Goal: Task Accomplishment & Management: Complete application form

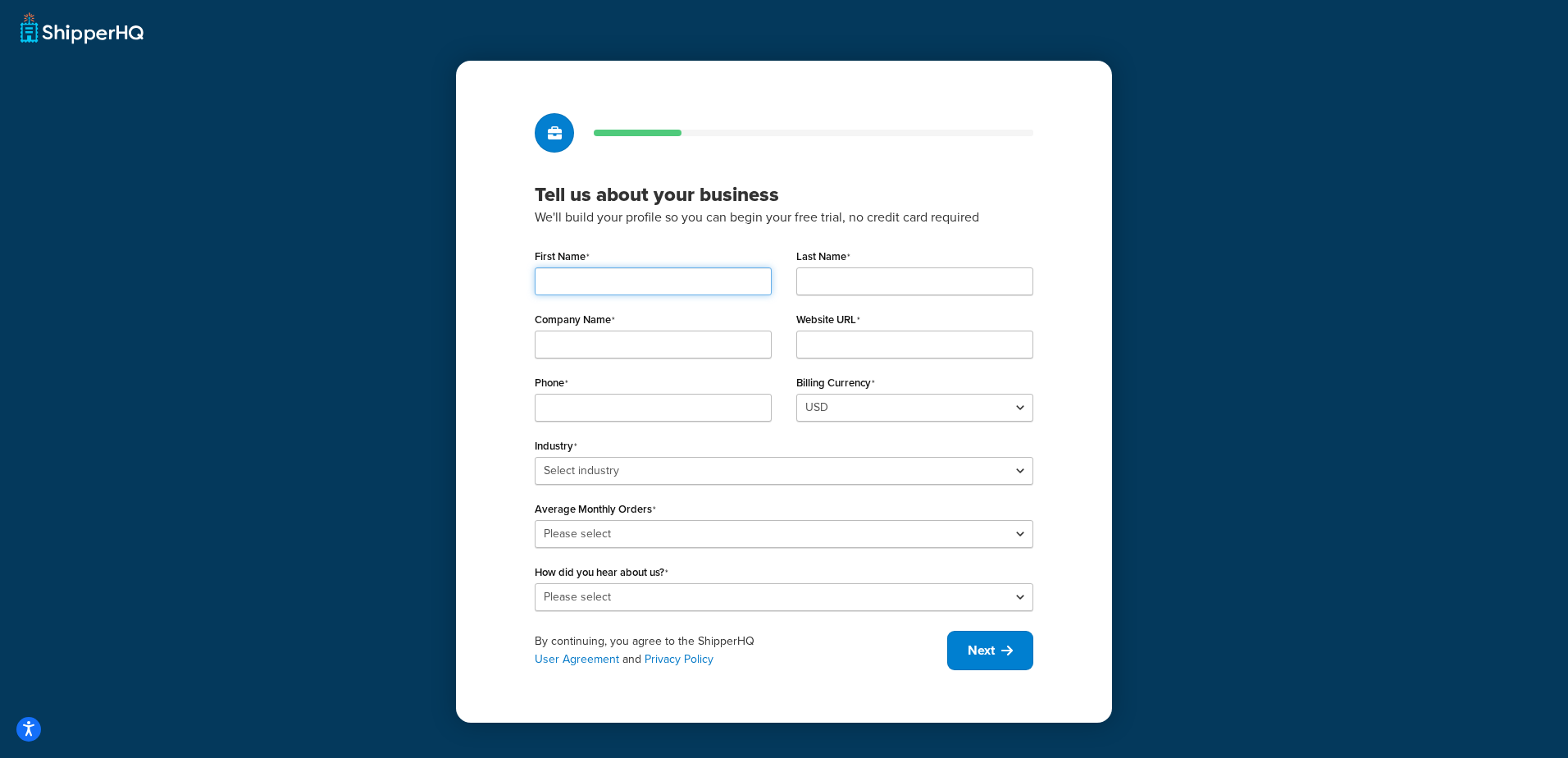
click at [554, 281] on input "First Name" at bounding box center [653, 281] width 237 height 28
type input "Alex"
type input "Cowland"
type input "NP STRUCTURES LTD"
type input "01282873120"
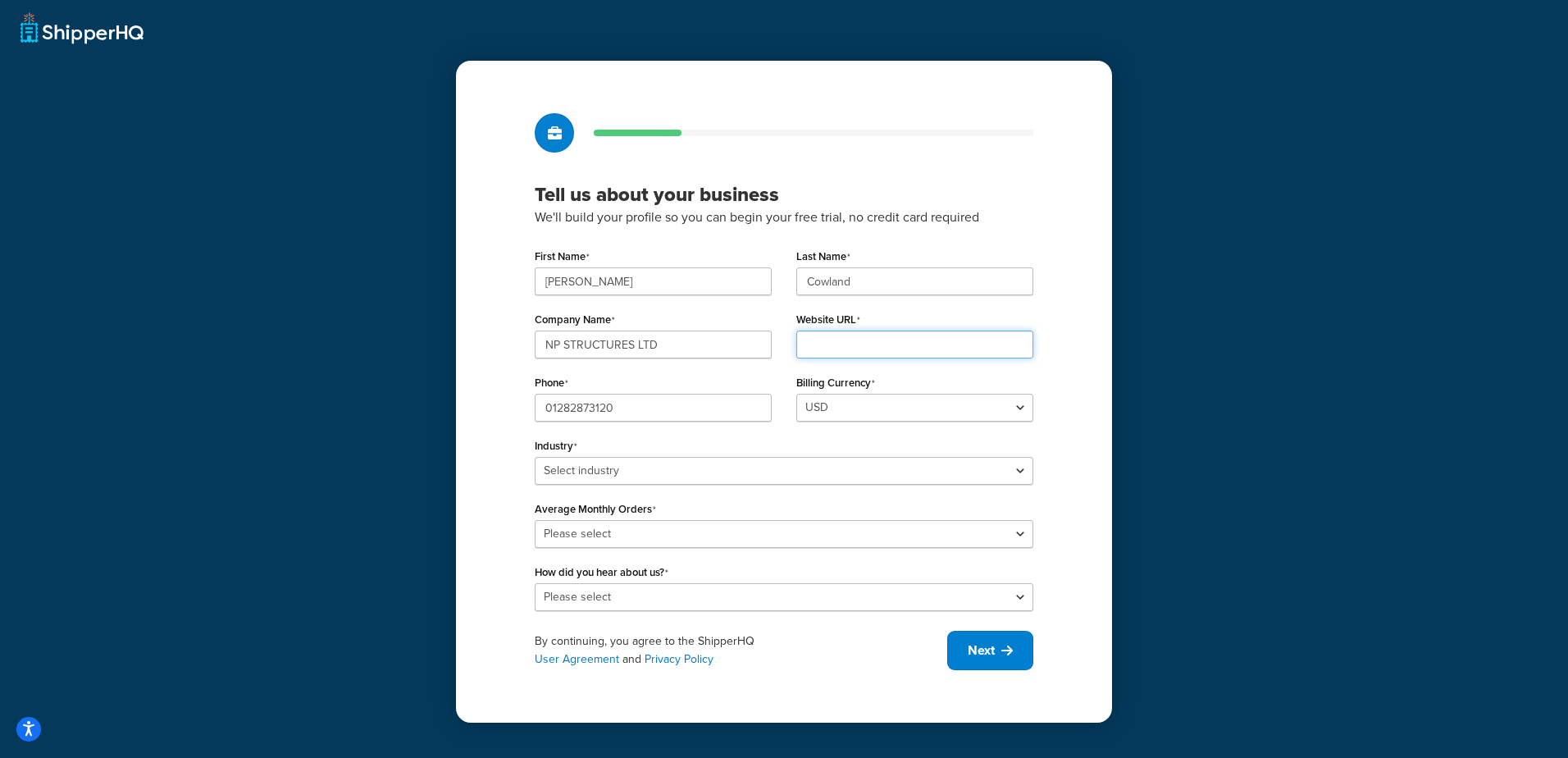
click at [858, 340] on input "Website URL" at bounding box center [915, 344] width 237 height 28
type input "https://northernpolytunnels.co.uk/"
click at [861, 403] on select "USD GBP" at bounding box center [915, 407] width 237 height 28
select select "GBP"
click at [796, 393] on select "USD GBP" at bounding box center [915, 407] width 237 height 28
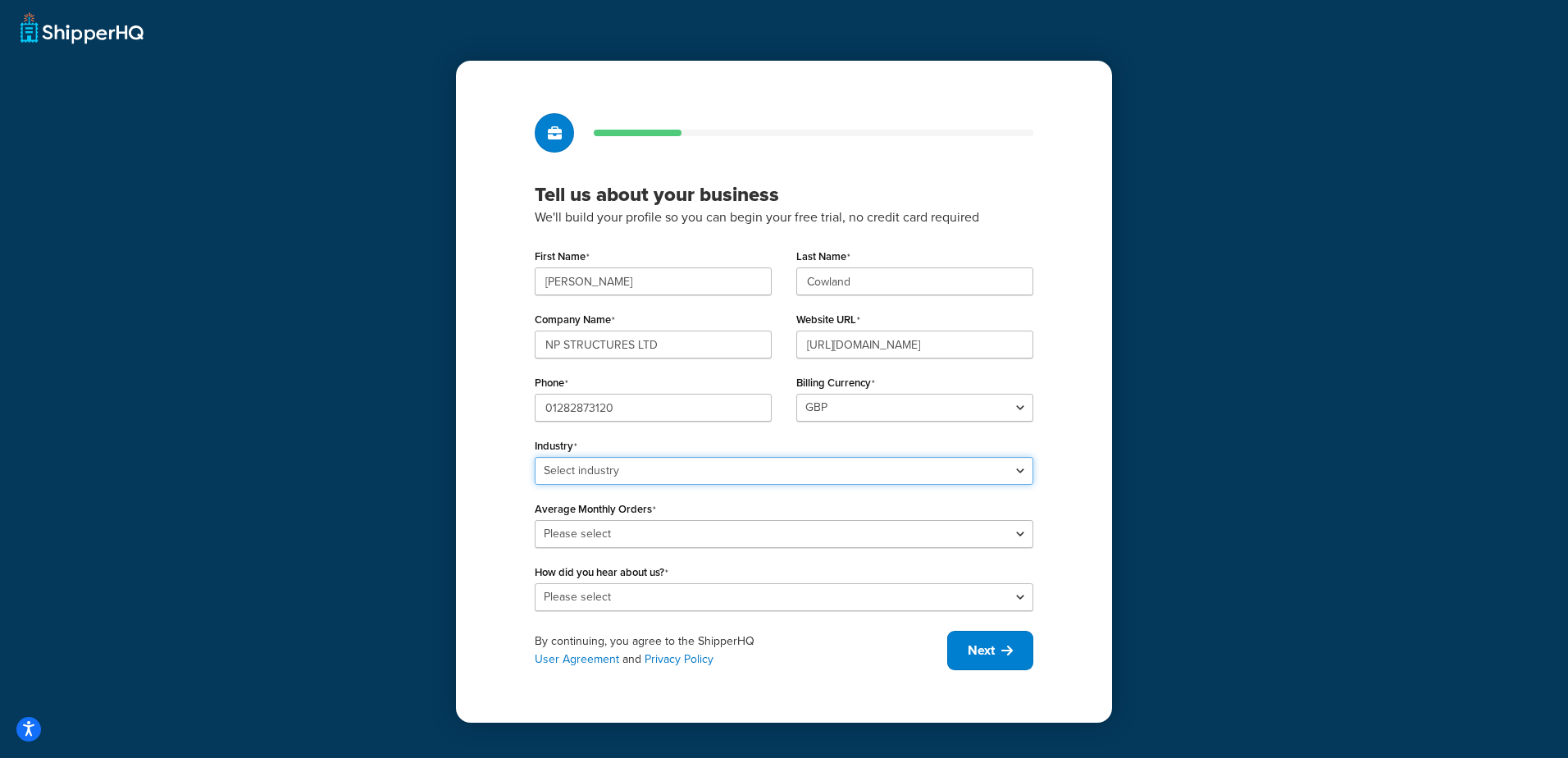
click at [592, 466] on select "Select industry Automotive Adult Agriculture Alcohol, Tobacco & CBD Arts & Craf…" at bounding box center [784, 471] width 498 height 28
select select "18"
click at [535, 457] on select "Select industry Automotive Adult Agriculture Alcohol, Tobacco & CBD Arts & Craf…" at bounding box center [784, 471] width 498 height 28
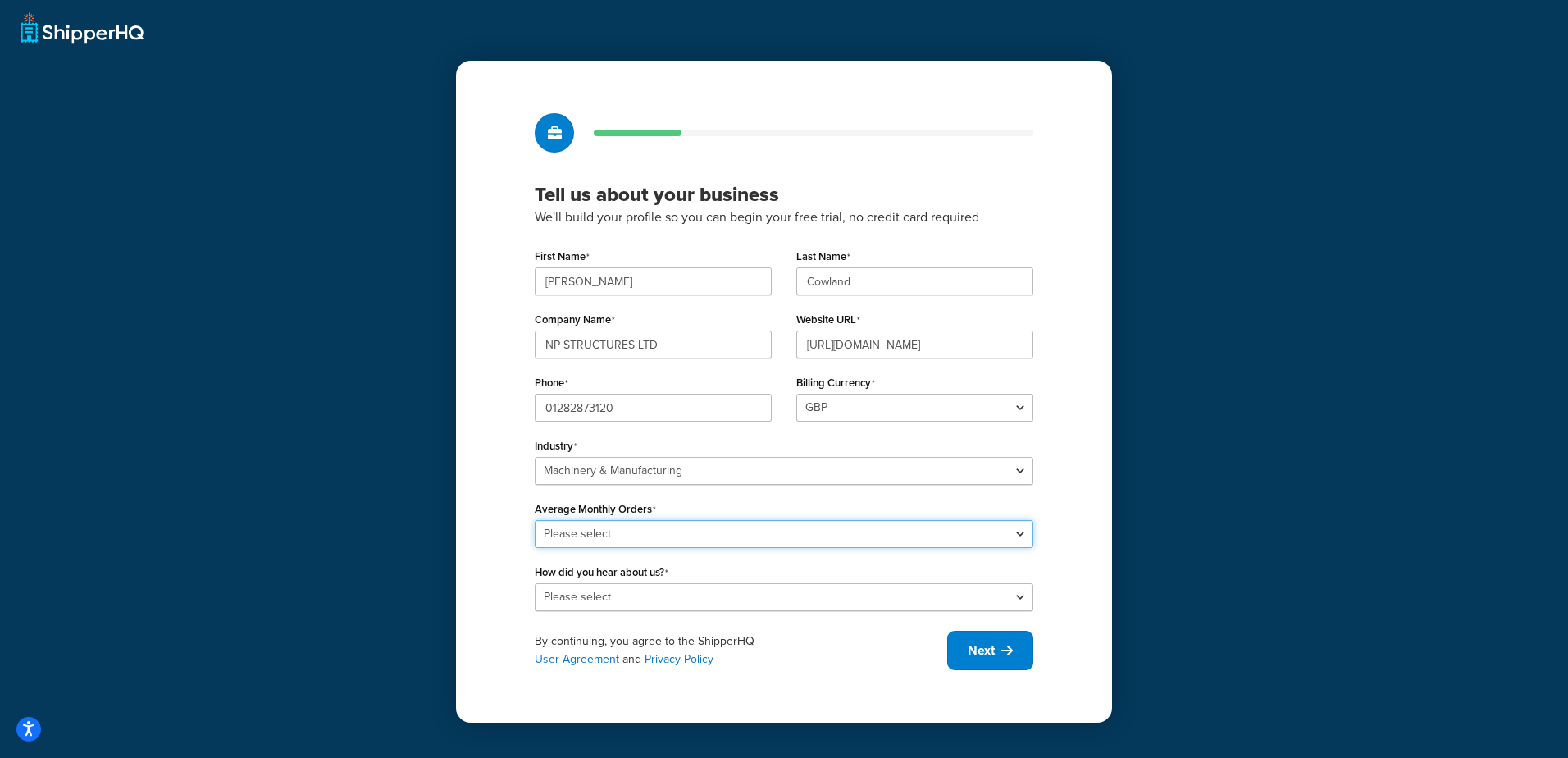
click at [599, 529] on select "Please select 0-500 501-1,000 1,001-10,000 10,001-20,000 Over 20,000" at bounding box center [784, 533] width 498 height 28
select select "1"
click at [535, 520] on select "Please select 0-500 501-1,000 1,001-10,000 10,001-20,000 Over 20,000" at bounding box center [784, 533] width 498 height 28
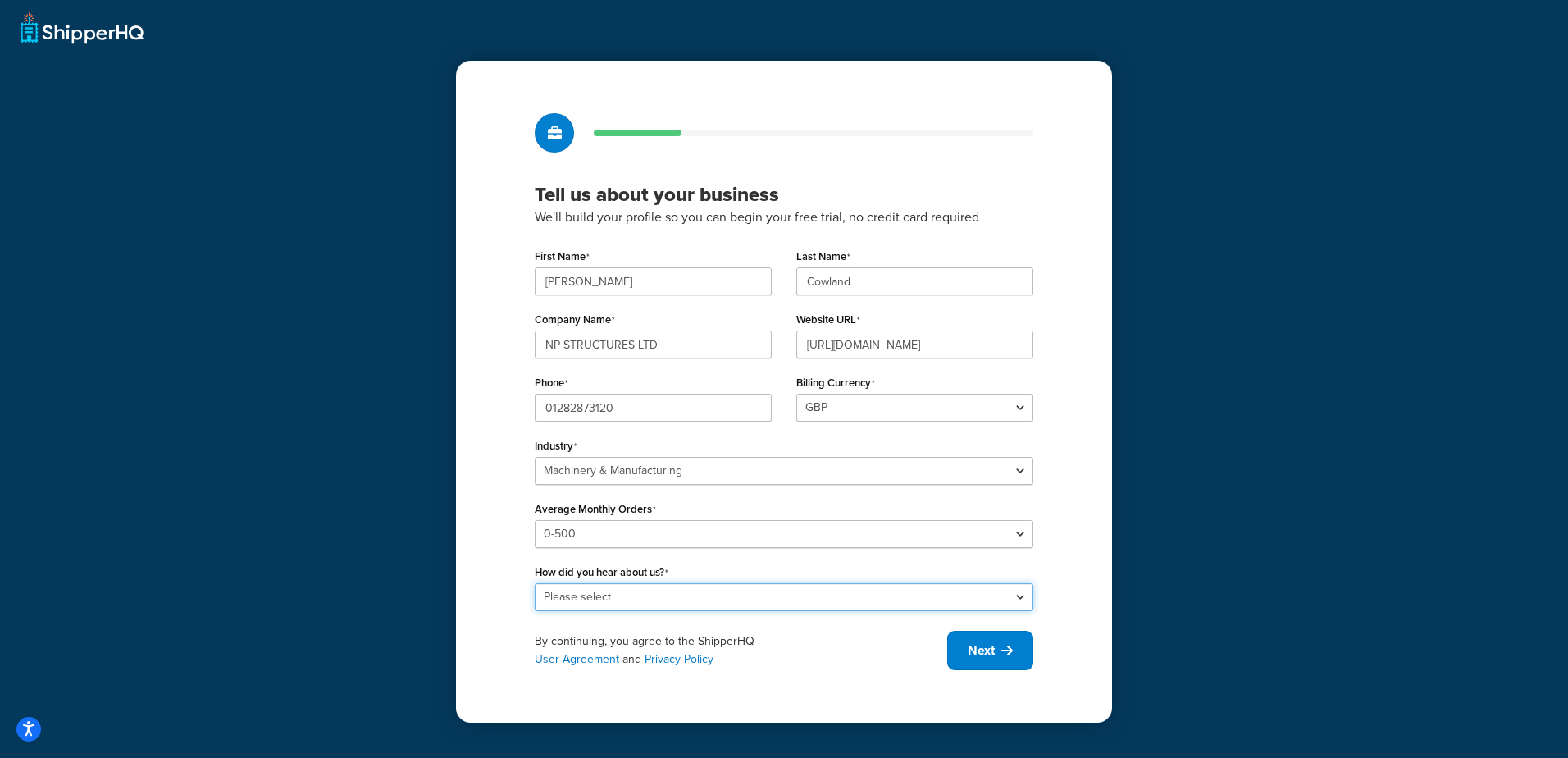
click at [568, 593] on select "Please select Online Search App Store or Marketplace Listing Referred by Agency…" at bounding box center [784, 597] width 498 height 28
select select "10"
click at [535, 583] on select "Please select Online Search App Store or Marketplace Listing Referred by Agency…" at bounding box center [784, 597] width 498 height 28
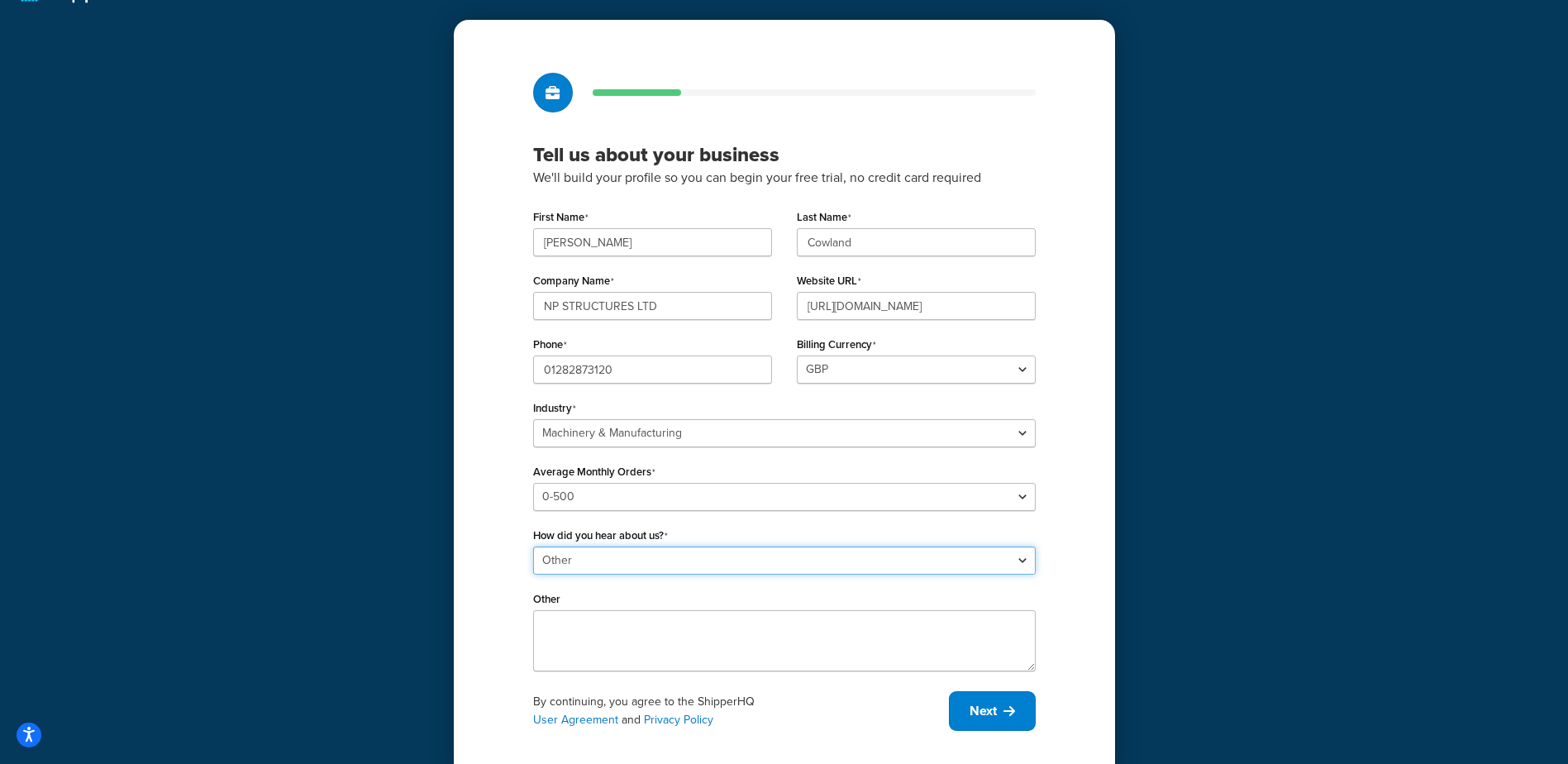
scroll to position [78, 0]
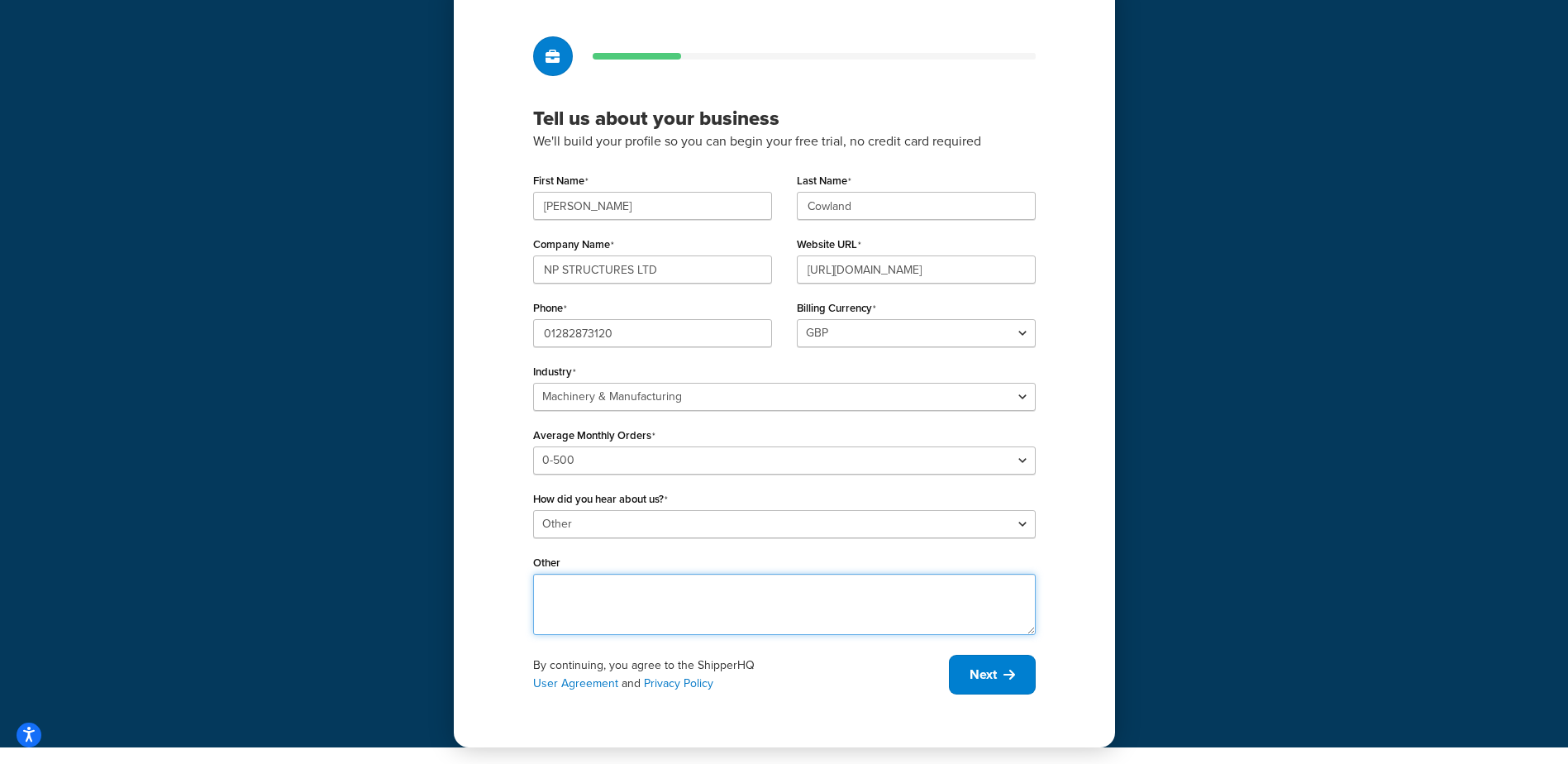
click at [581, 588] on textarea "Other" at bounding box center [784, 604] width 502 height 62
type textarea "Word of mouth"
click at [972, 679] on span "Next" at bounding box center [984, 674] width 27 height 18
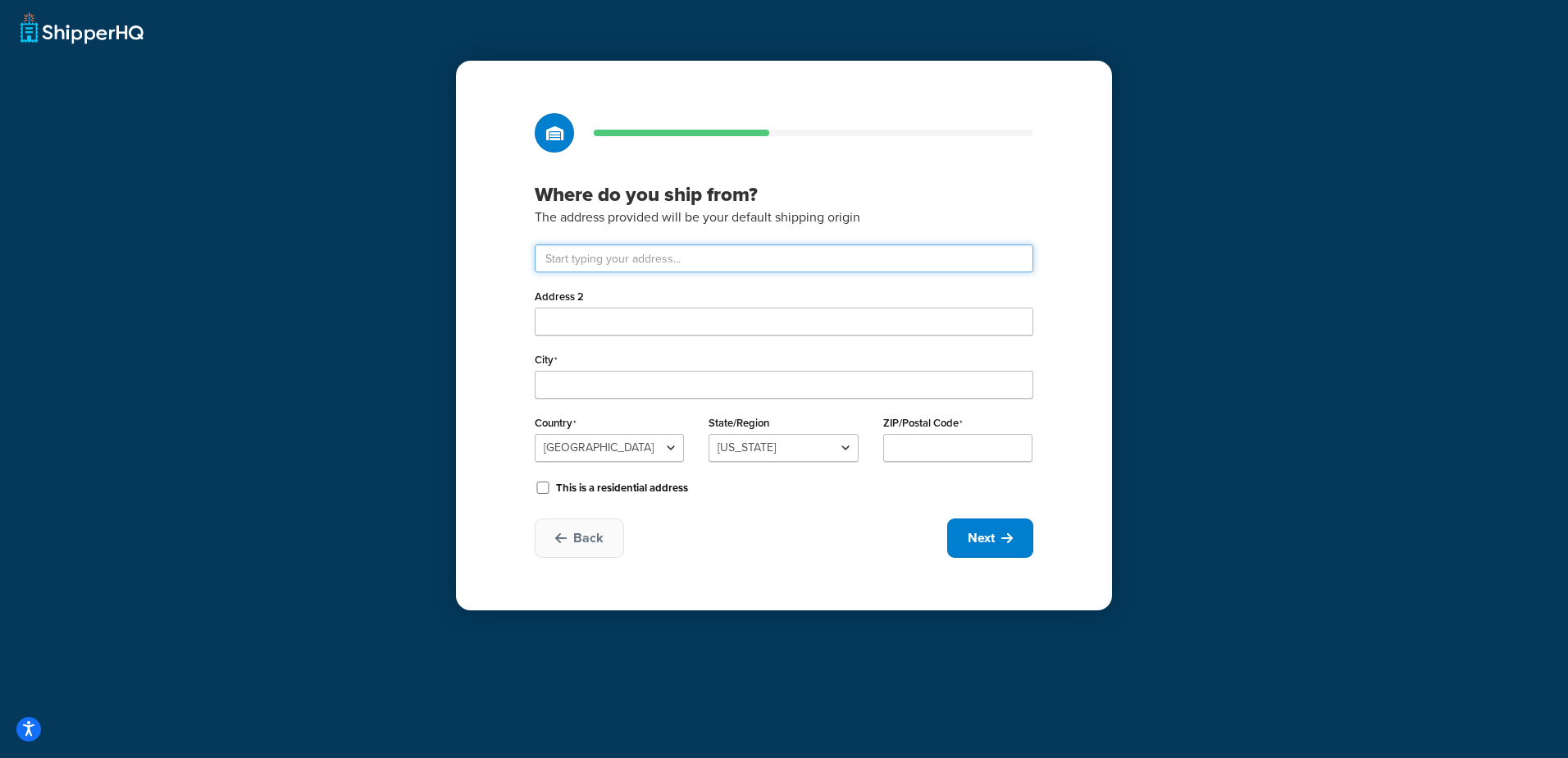
click at [603, 261] on input "text" at bounding box center [784, 258] width 498 height 28
type input "Mill Green"
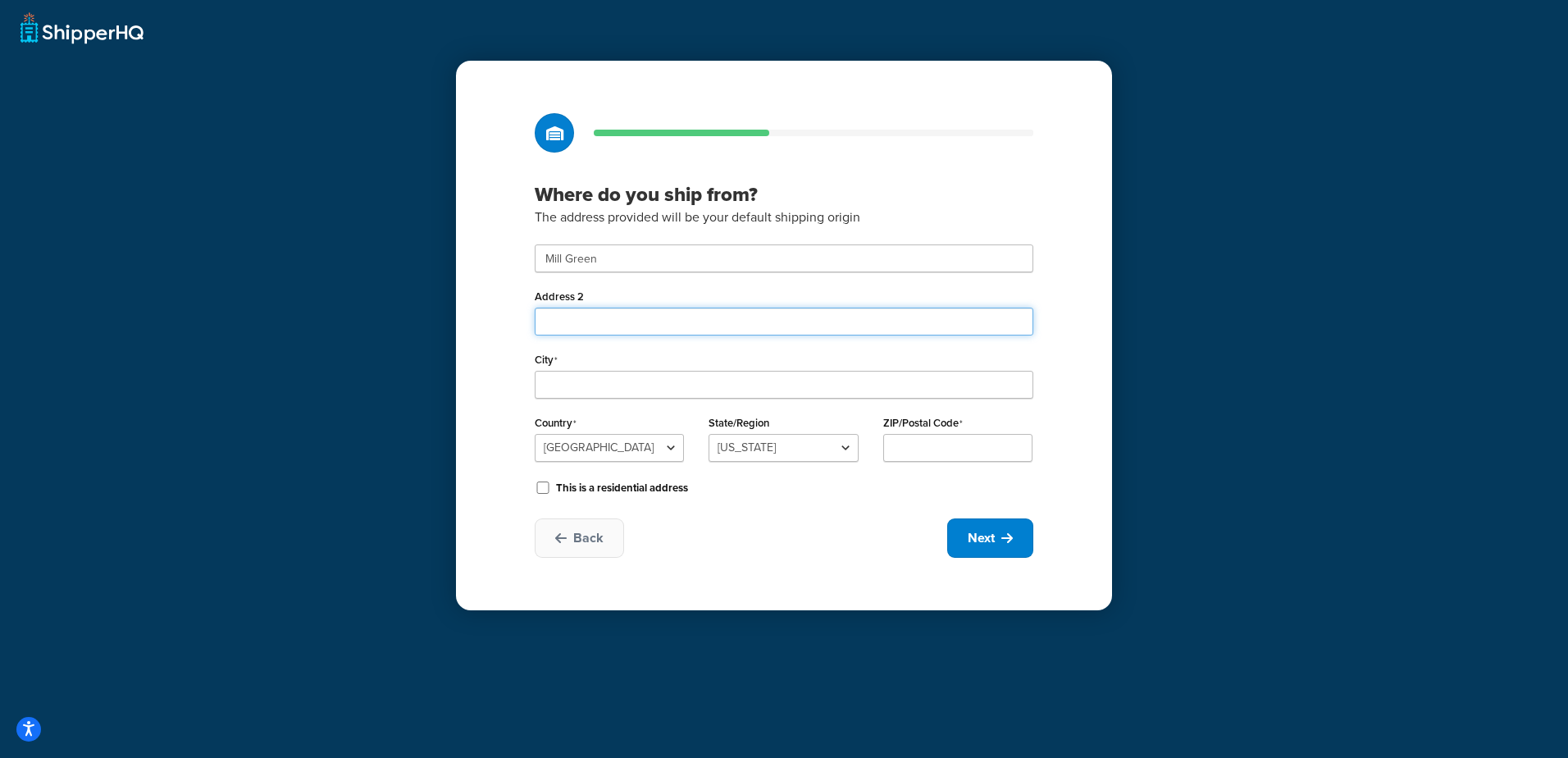
type input "Waterside Road"
type input "Colne"
select select "1226"
type input "BB8 0TA"
type input "Lancashire"
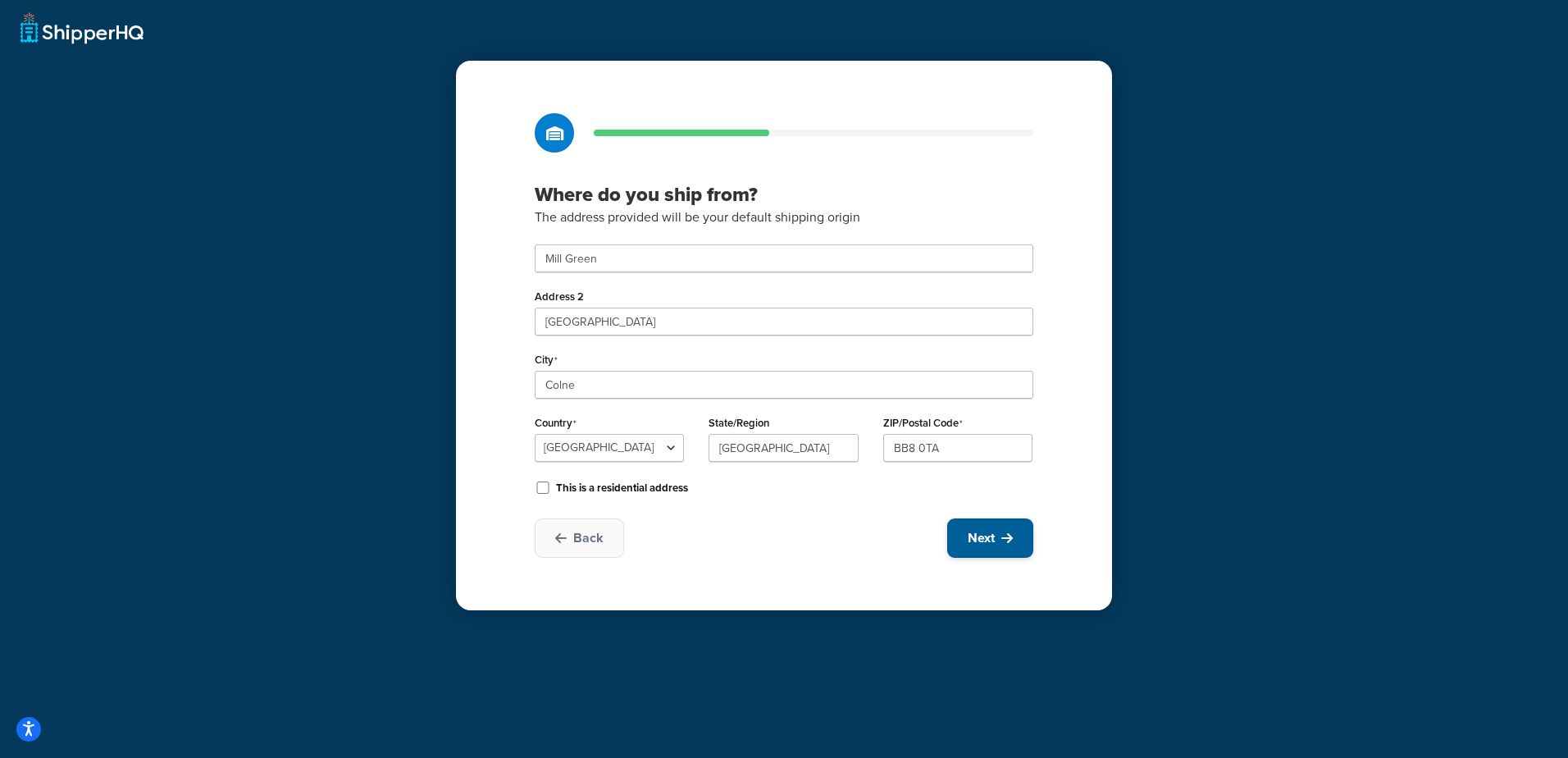
click at [982, 532] on span "Next" at bounding box center [981, 538] width 27 height 18
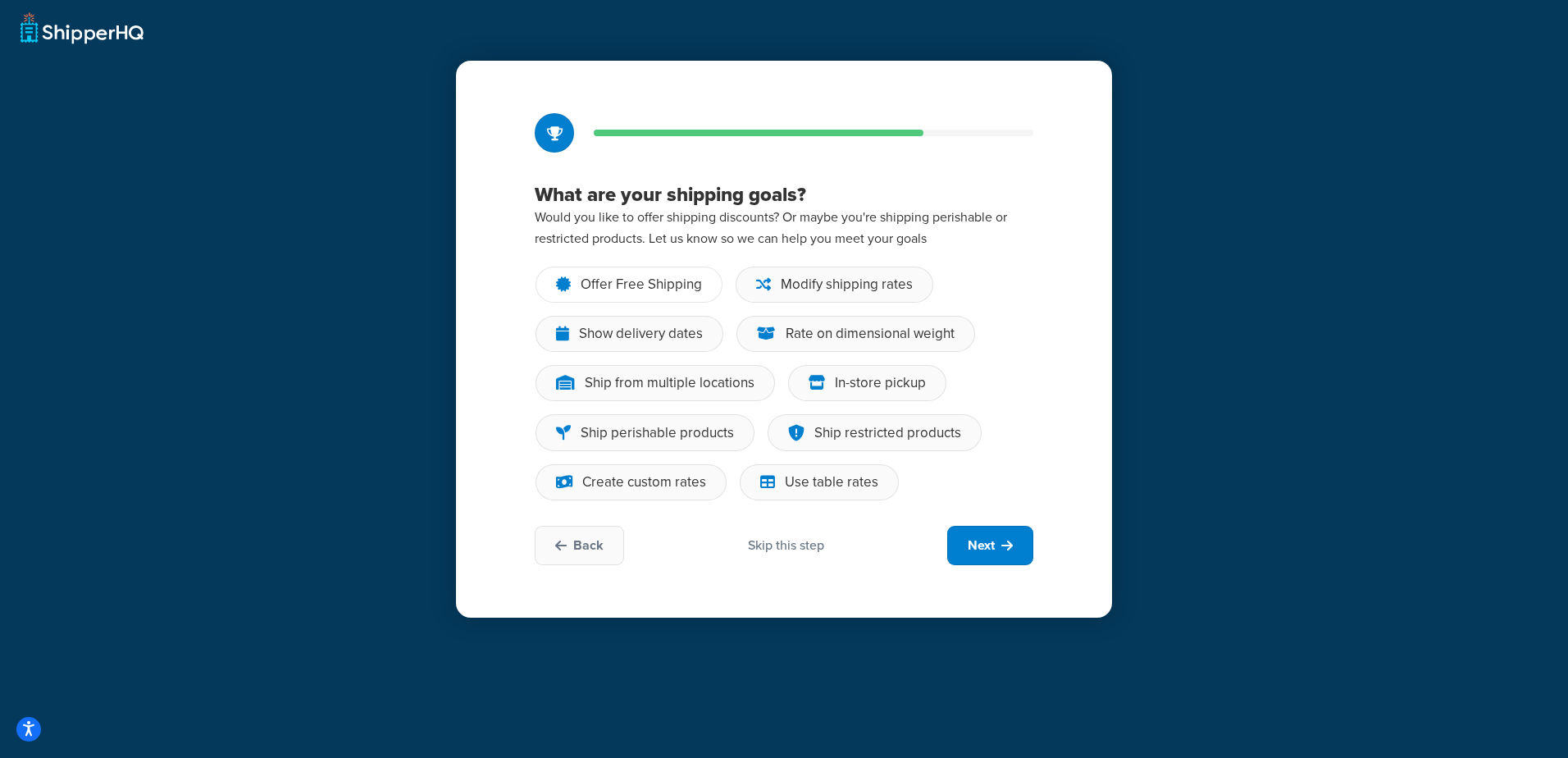
click at [584, 289] on div "Offer Free Shipping" at bounding box center [641, 284] width 121 height 16
click at [0, 0] on input "Offer Free Shipping" at bounding box center [0, 0] width 0 height 0
click at [792, 283] on div "Modify shipping rates" at bounding box center [847, 284] width 132 height 16
click at [0, 0] on input "Modify shipping rates" at bounding box center [0, 0] width 0 height 0
click at [815, 332] on div "Rate on dimensional weight" at bounding box center [870, 333] width 169 height 16
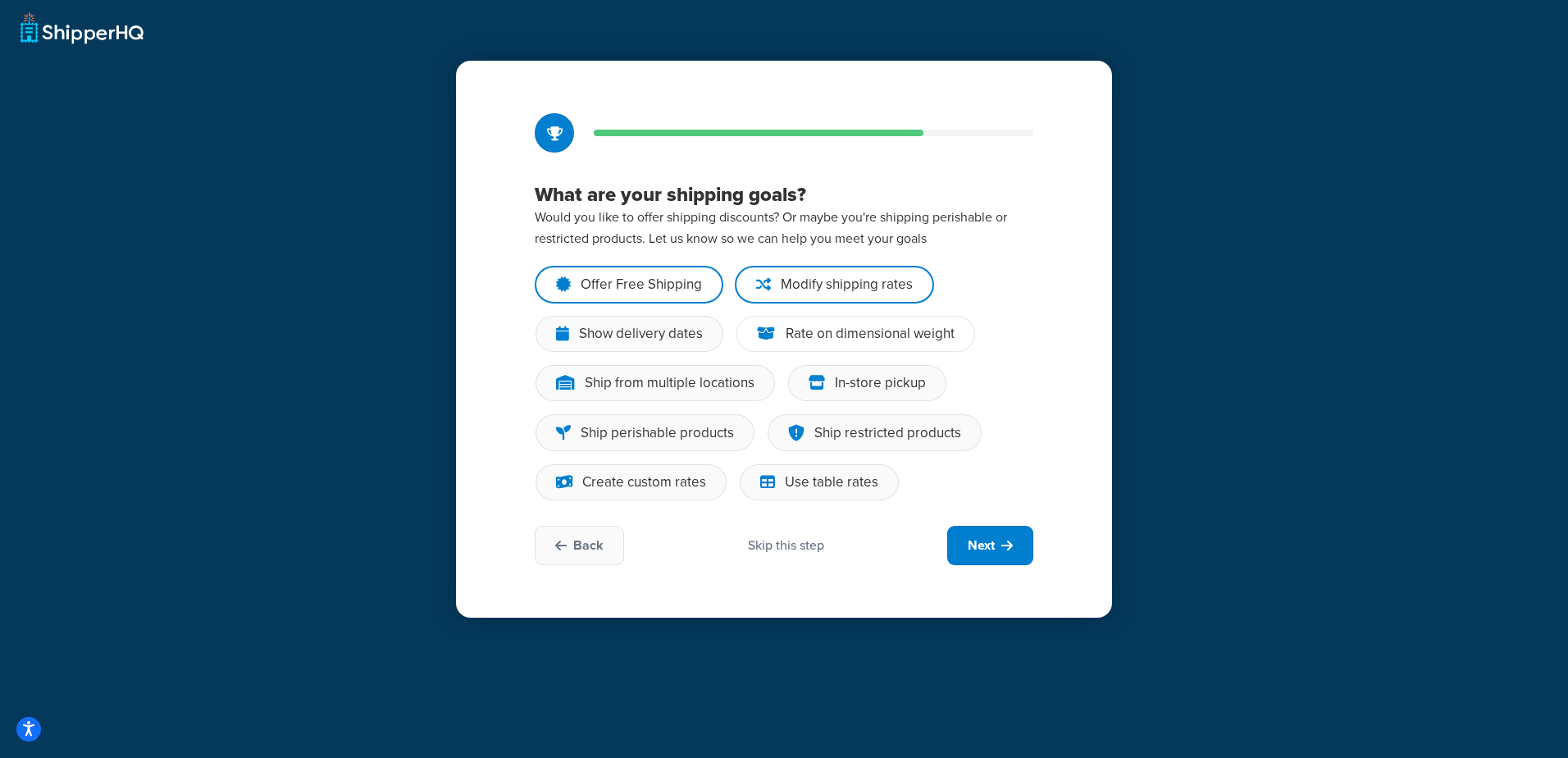
click at [0, 0] on input "Rate on dimensional weight" at bounding box center [0, 0] width 0 height 0
click at [648, 481] on div "Create custom rates" at bounding box center [644, 482] width 124 height 16
click at [0, 0] on input "Create custom rates" at bounding box center [0, 0] width 0 height 0
click at [772, 474] on icon at bounding box center [767, 482] width 14 height 16
click at [0, 0] on input "Use table rates" at bounding box center [0, 0] width 0 height 0
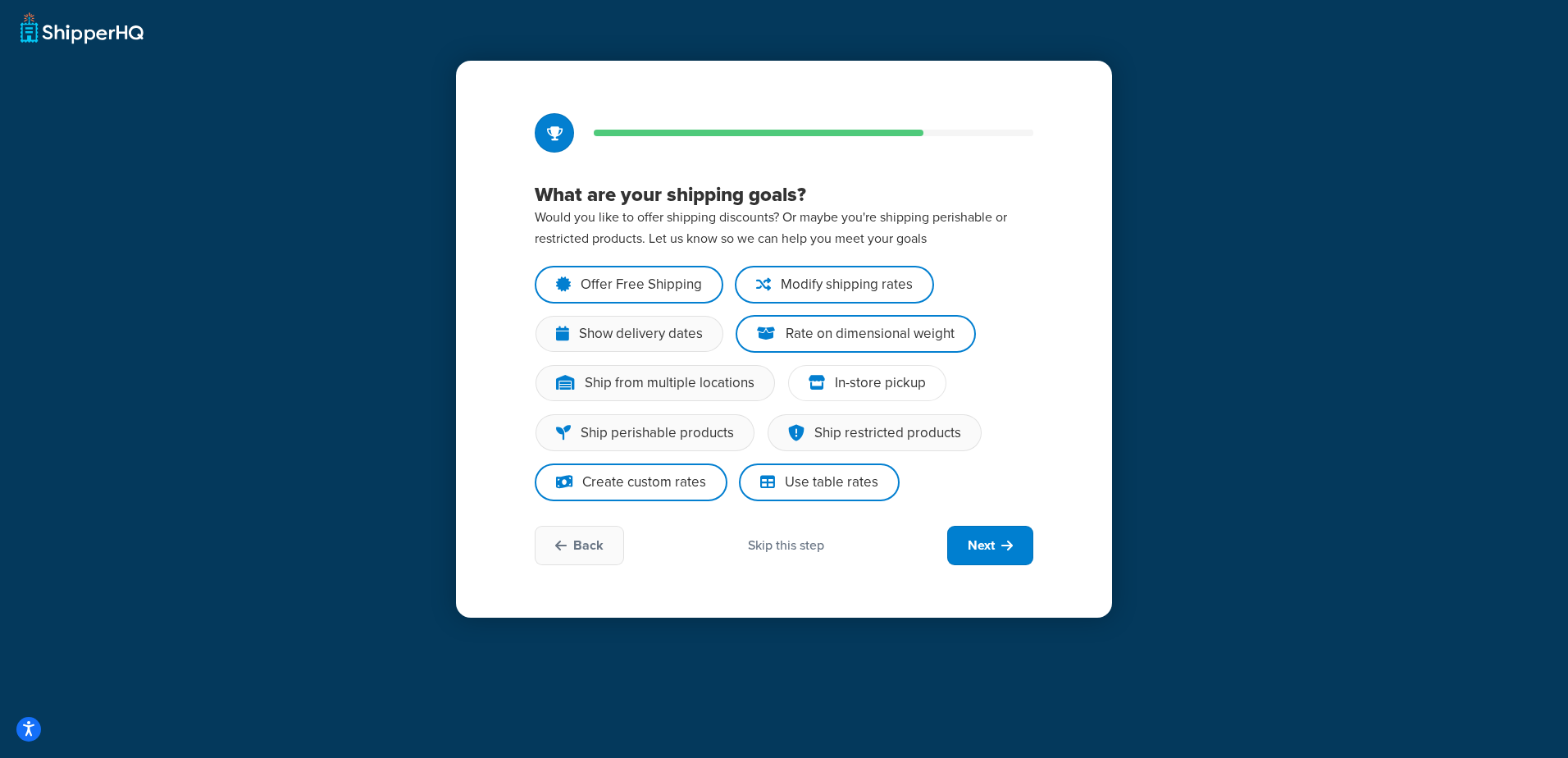
click at [882, 388] on div "In-store pickup" at bounding box center [880, 382] width 91 height 16
click at [0, 0] on input "In-store pickup" at bounding box center [0, 0] width 0 height 0
click at [981, 543] on span "Next" at bounding box center [981, 545] width 27 height 18
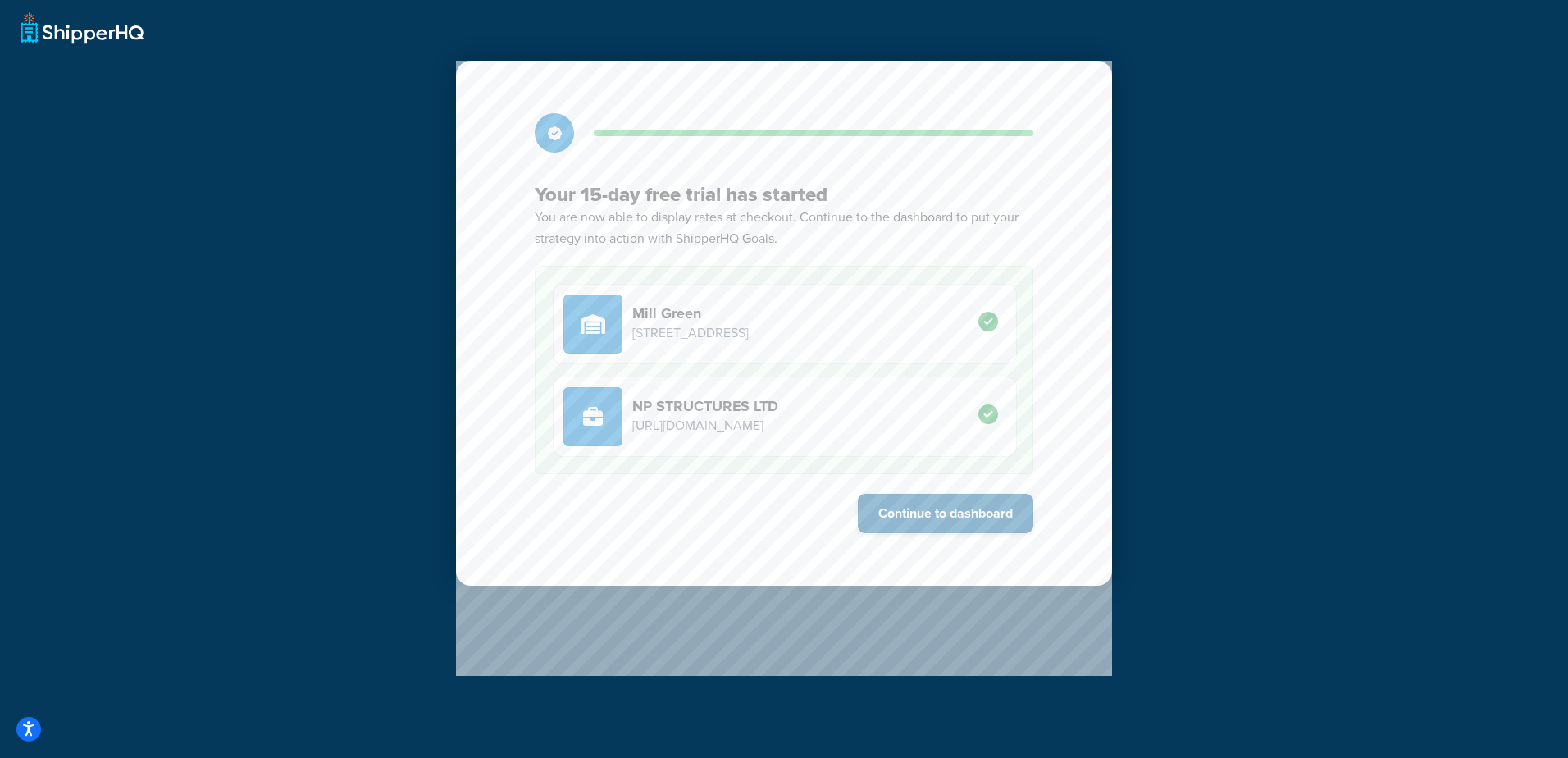
click at [939, 516] on button "Continue to dashboard" at bounding box center [945, 513] width 175 height 39
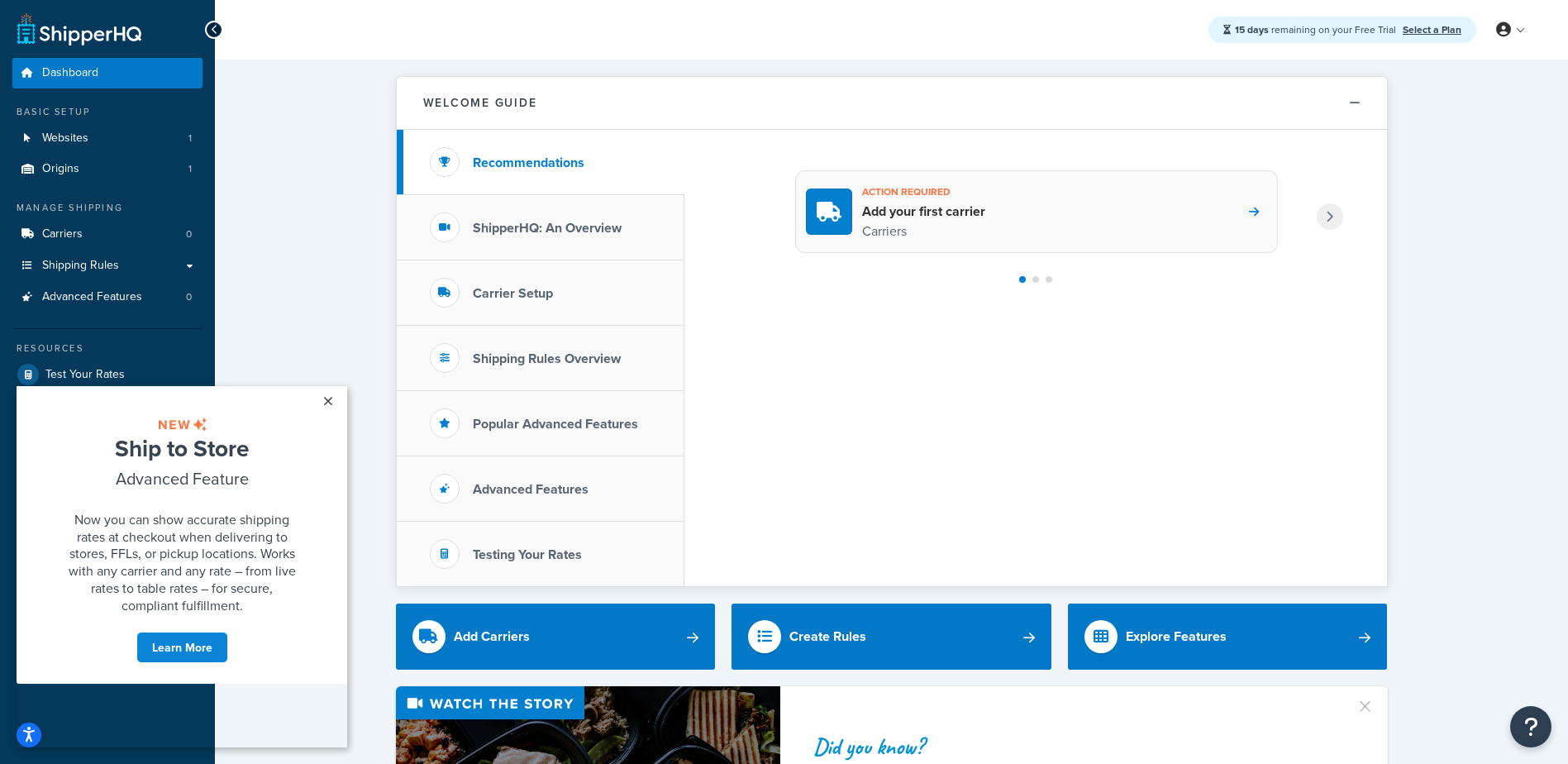
click at [994, 204] on div "Action required Add your first carrier Carriers" at bounding box center [1037, 211] width 483 height 83
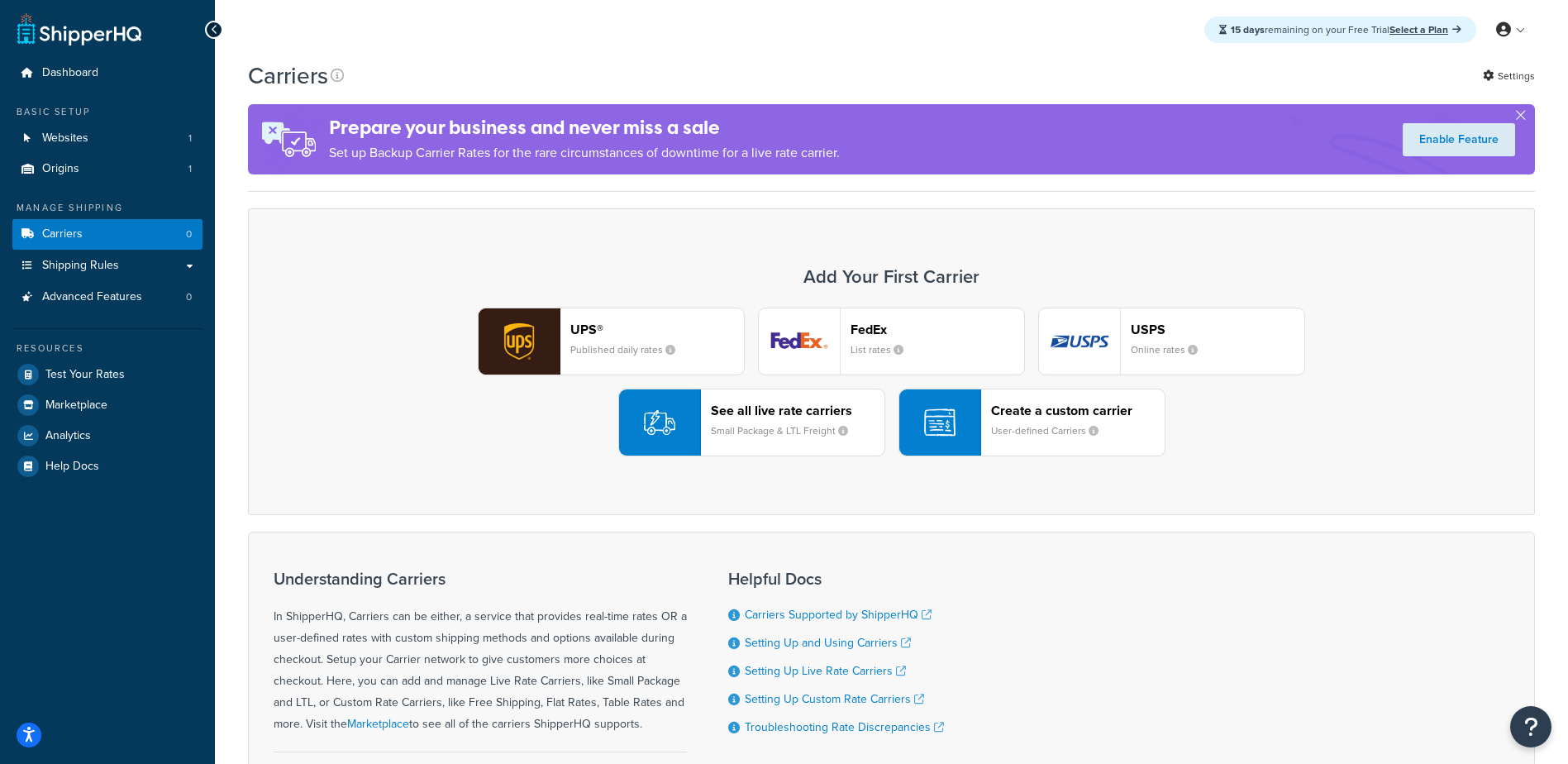
click at [1030, 422] on div "Create a custom carrier User-defined Carriers" at bounding box center [1078, 422] width 173 height 39
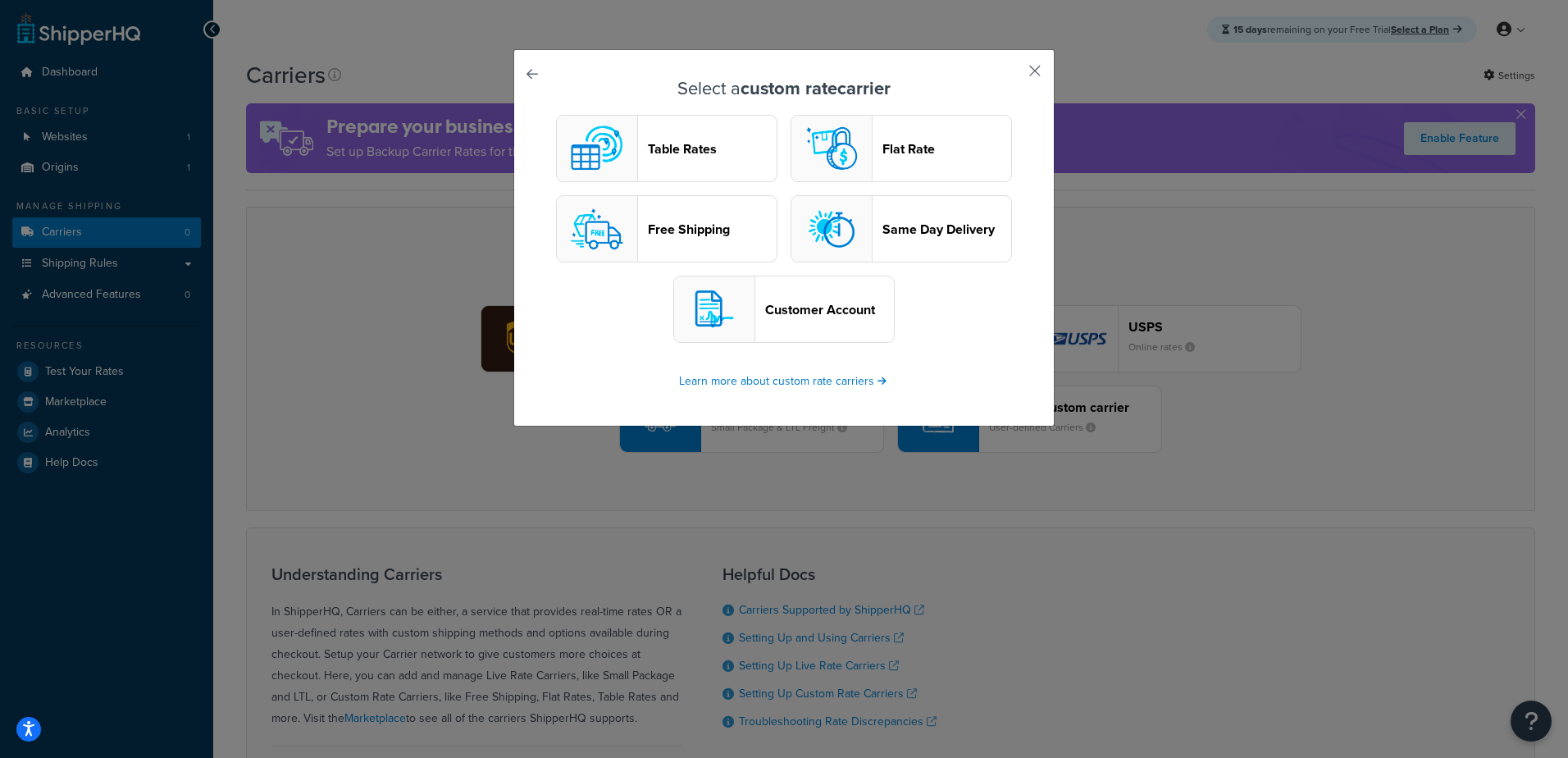
click at [1013, 75] on button "button" at bounding box center [1010, 76] width 4 height 4
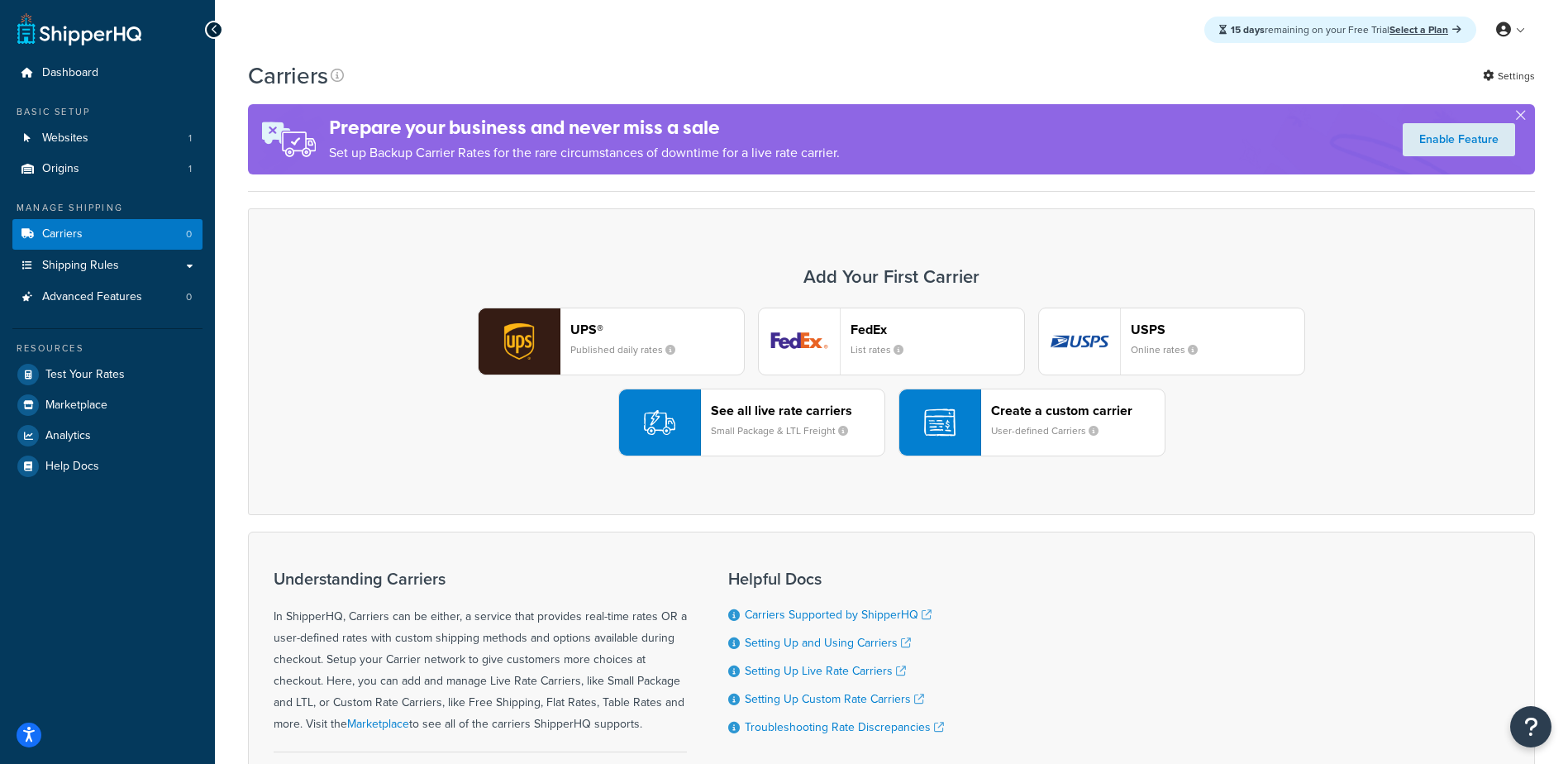
click at [728, 428] on small "Small Package & LTL Freight" at bounding box center [786, 430] width 150 height 15
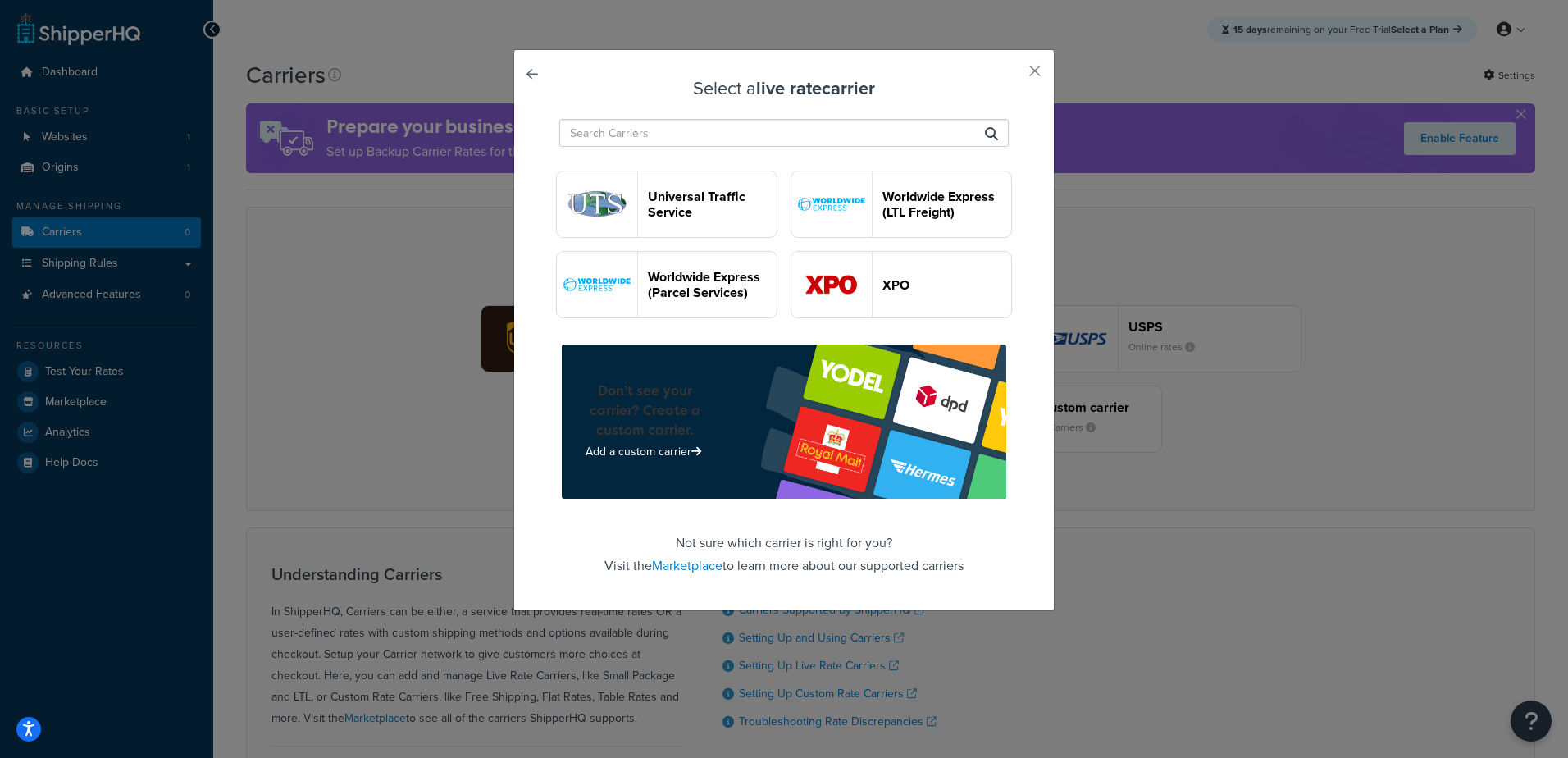
scroll to position [3676, 0]
click at [826, 139] on input "text" at bounding box center [784, 132] width 449 height 28
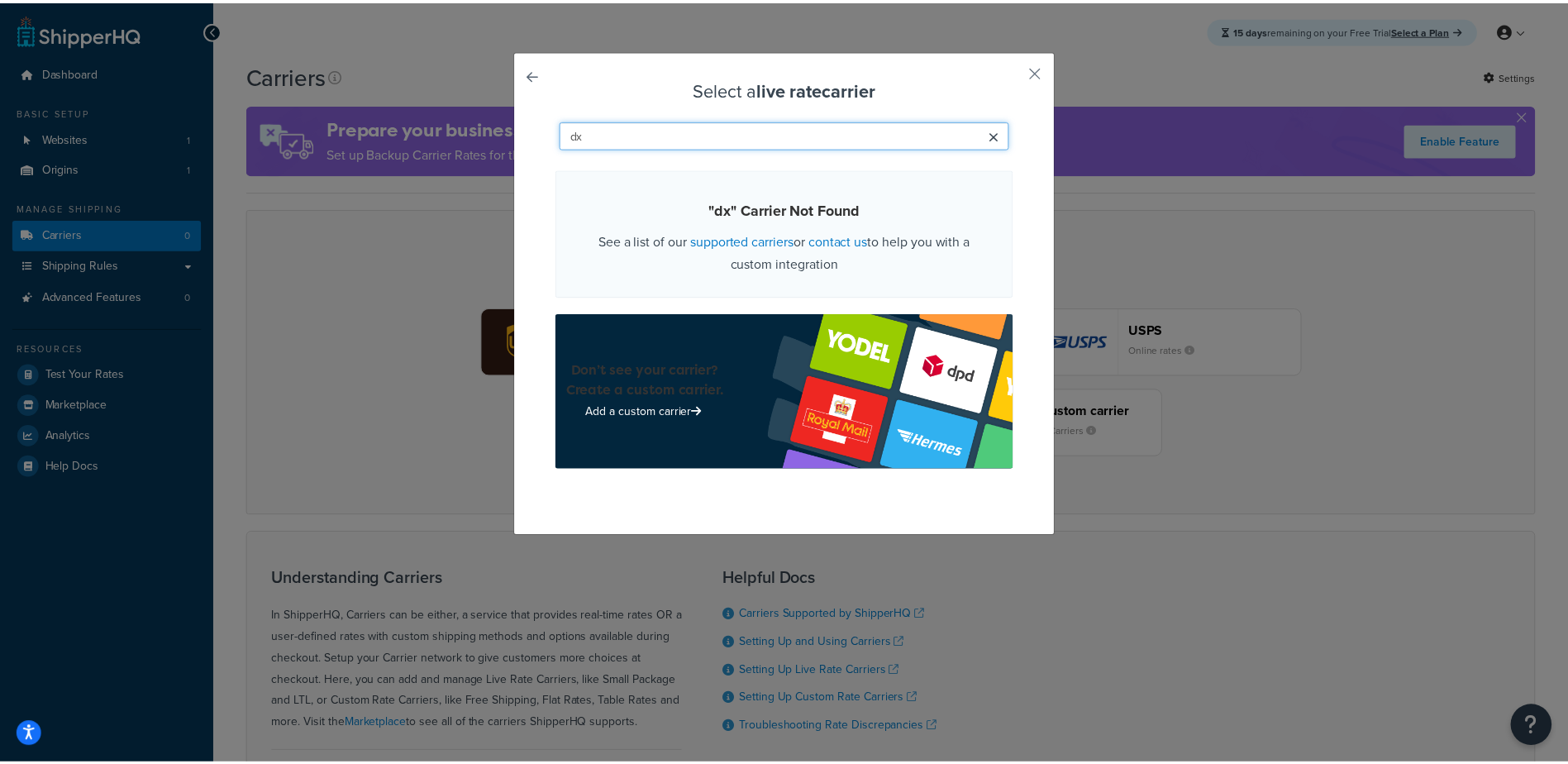
scroll to position [0, 0]
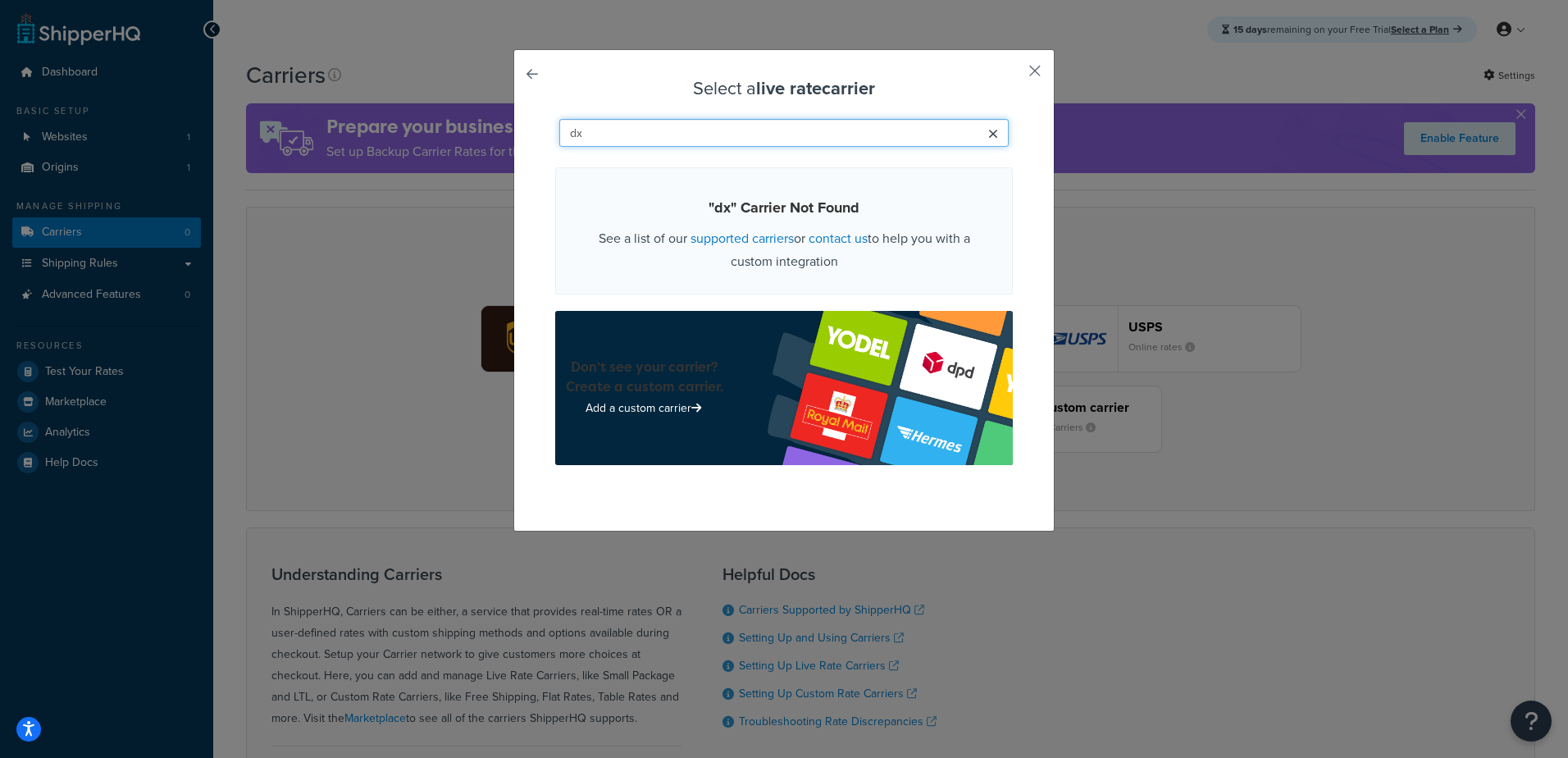
type input "dx"
click at [1013, 75] on button "button" at bounding box center [1010, 76] width 4 height 4
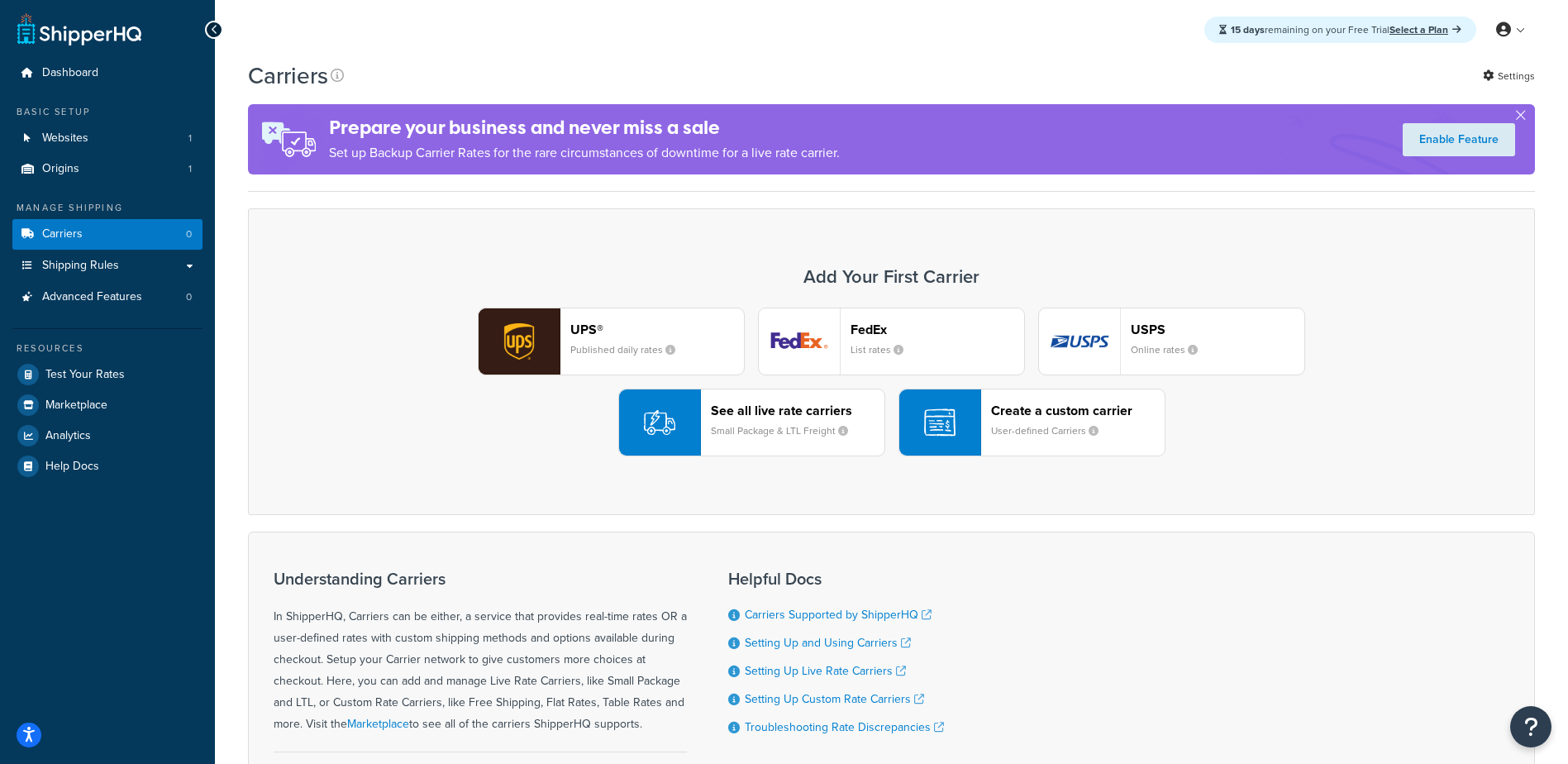
click at [778, 425] on small "Small Package & LTL Freight" at bounding box center [786, 430] width 150 height 15
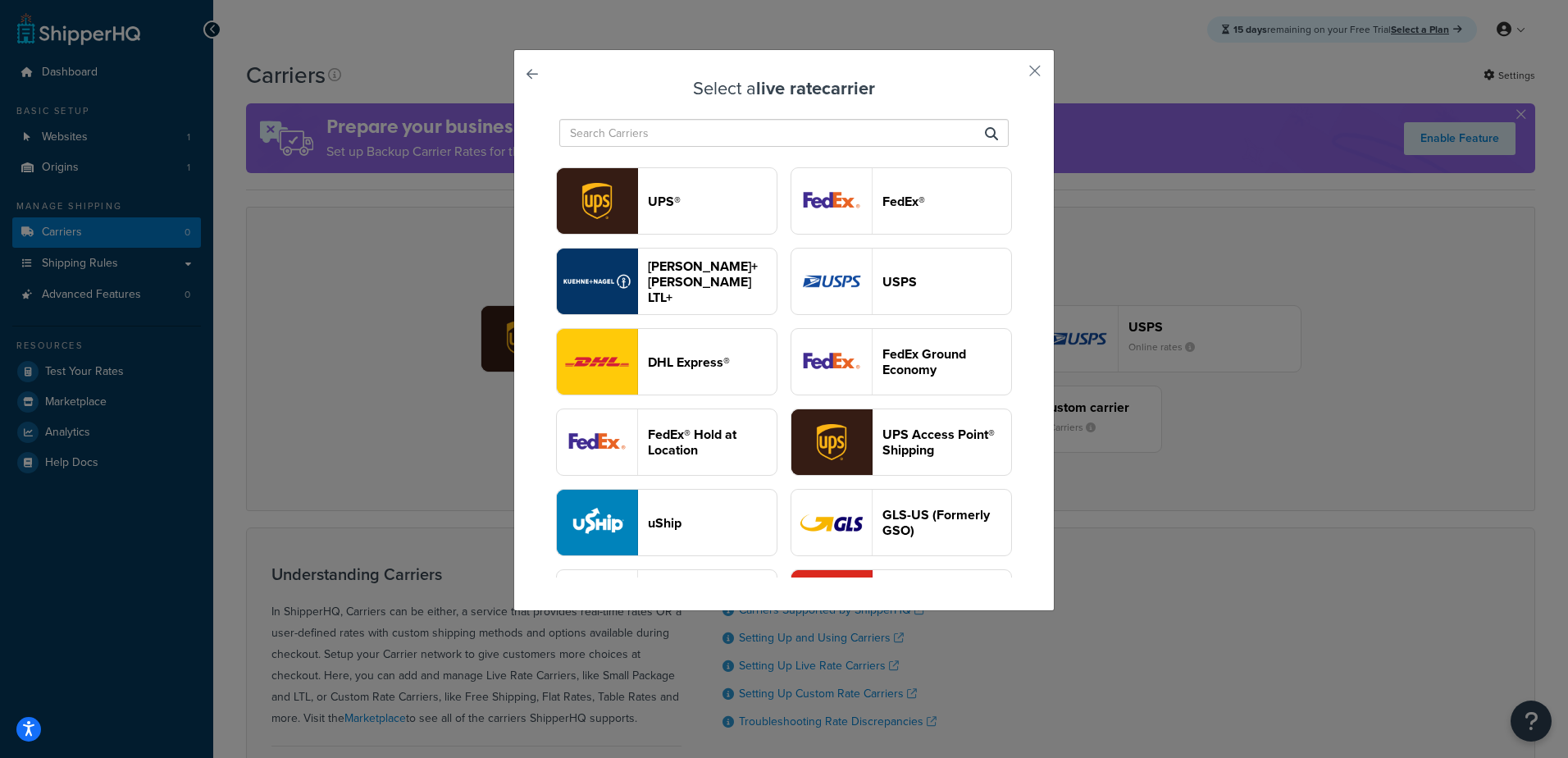
click at [715, 135] on input "text" at bounding box center [784, 132] width 449 height 28
click at [1239, 401] on div "Select a live rate carrier UPS® FedEx® Kuehne+Nagel LTL+ USPS DHL Express® FedE…" at bounding box center [784, 379] width 1568 height 758
drag, startPoint x: 1026, startPoint y: 75, endPoint x: 1026, endPoint y: 105, distance: 30.0
click at [1013, 77] on button "button" at bounding box center [1010, 76] width 4 height 4
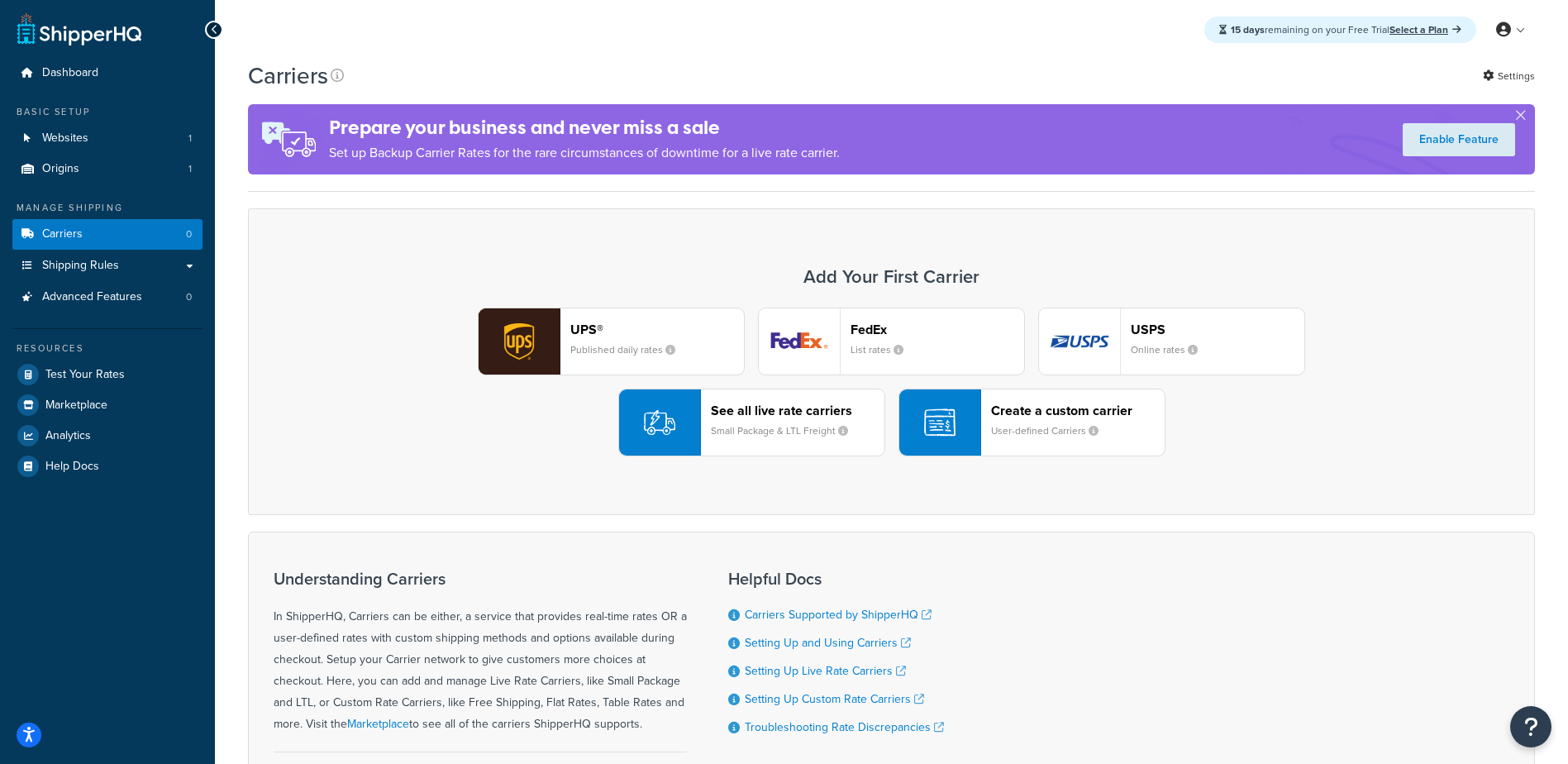
click at [1033, 443] on div "Create a custom carrier User-defined Carriers" at bounding box center [1078, 422] width 173 height 39
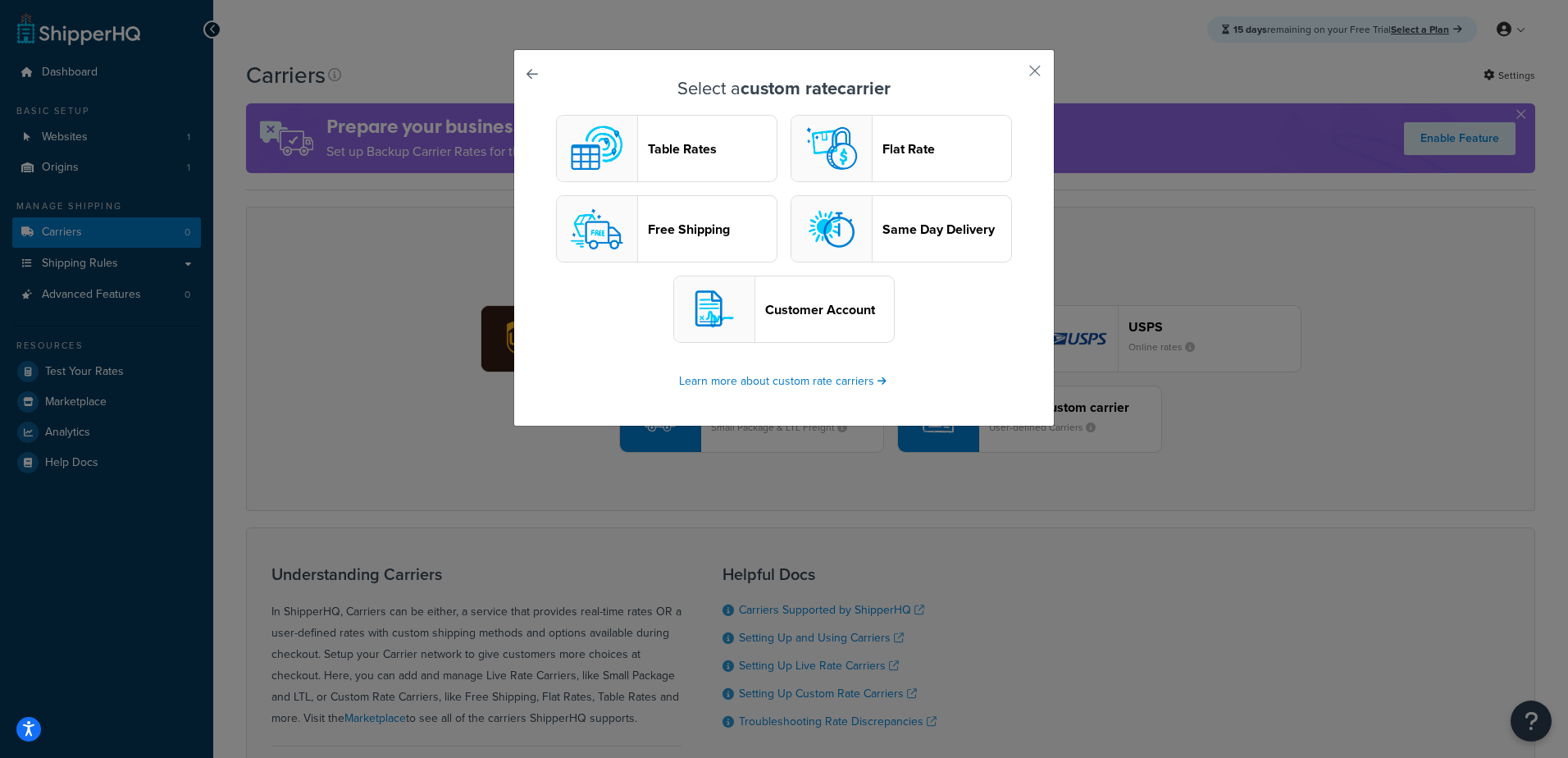
click at [369, 252] on div "Select a custom rate carrier Table Rates Flat Rate Free Shipping Same Day Deliv…" at bounding box center [784, 379] width 1568 height 758
click at [1013, 75] on button "button" at bounding box center [1010, 76] width 4 height 4
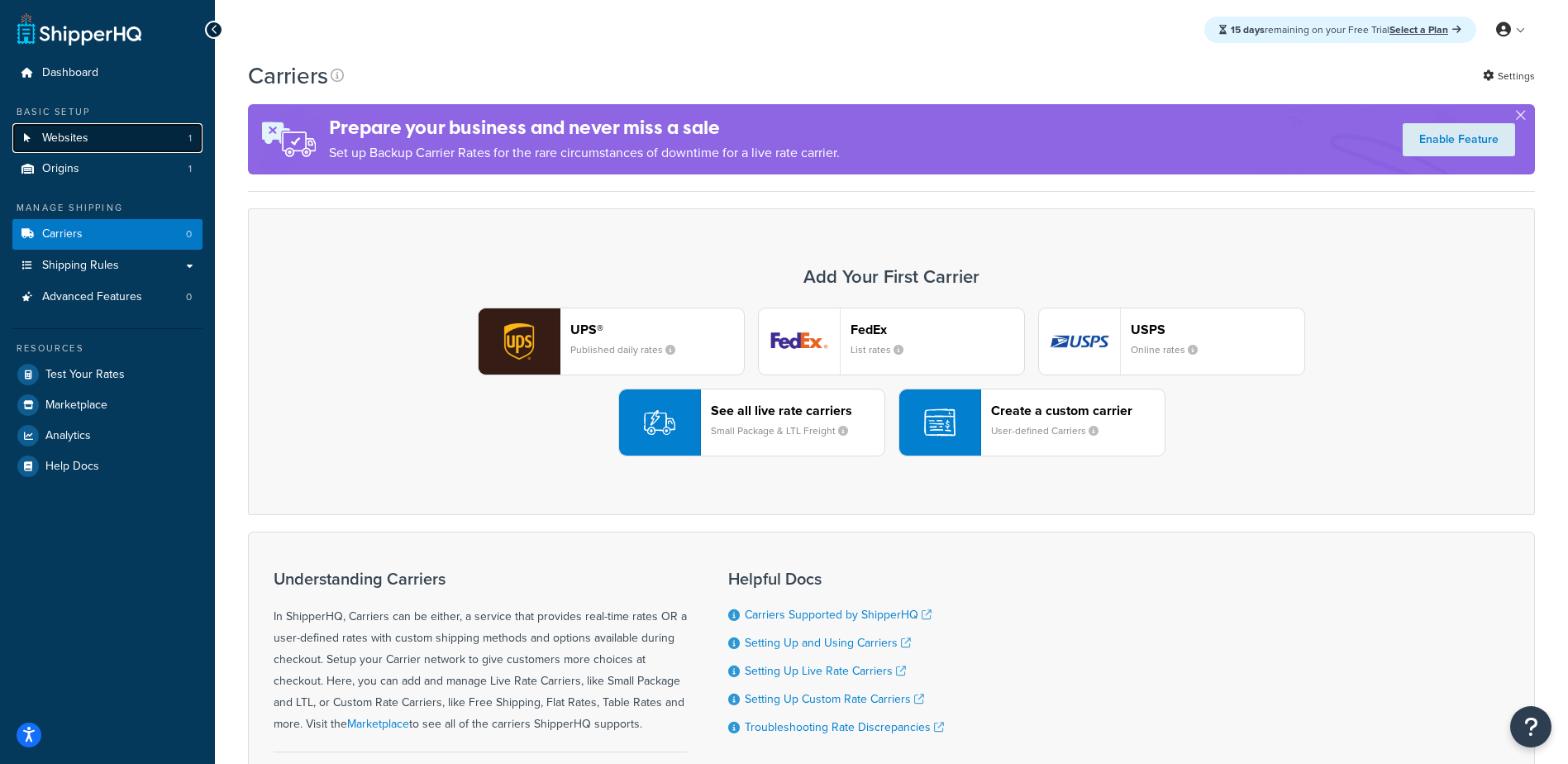
click at [71, 140] on span "Websites" at bounding box center [65, 138] width 46 height 14
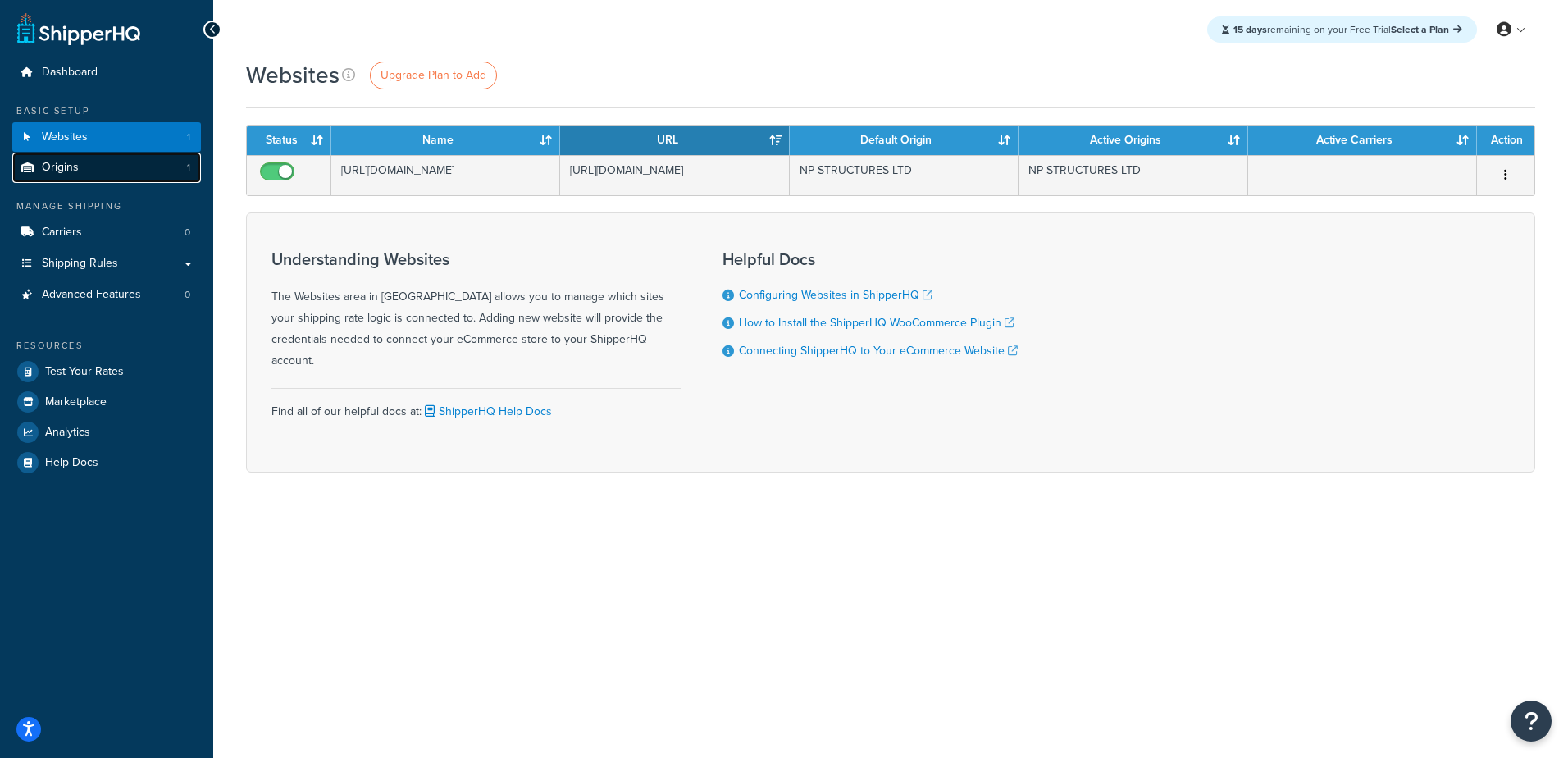
click at [74, 168] on span "Origins" at bounding box center [60, 168] width 37 height 14
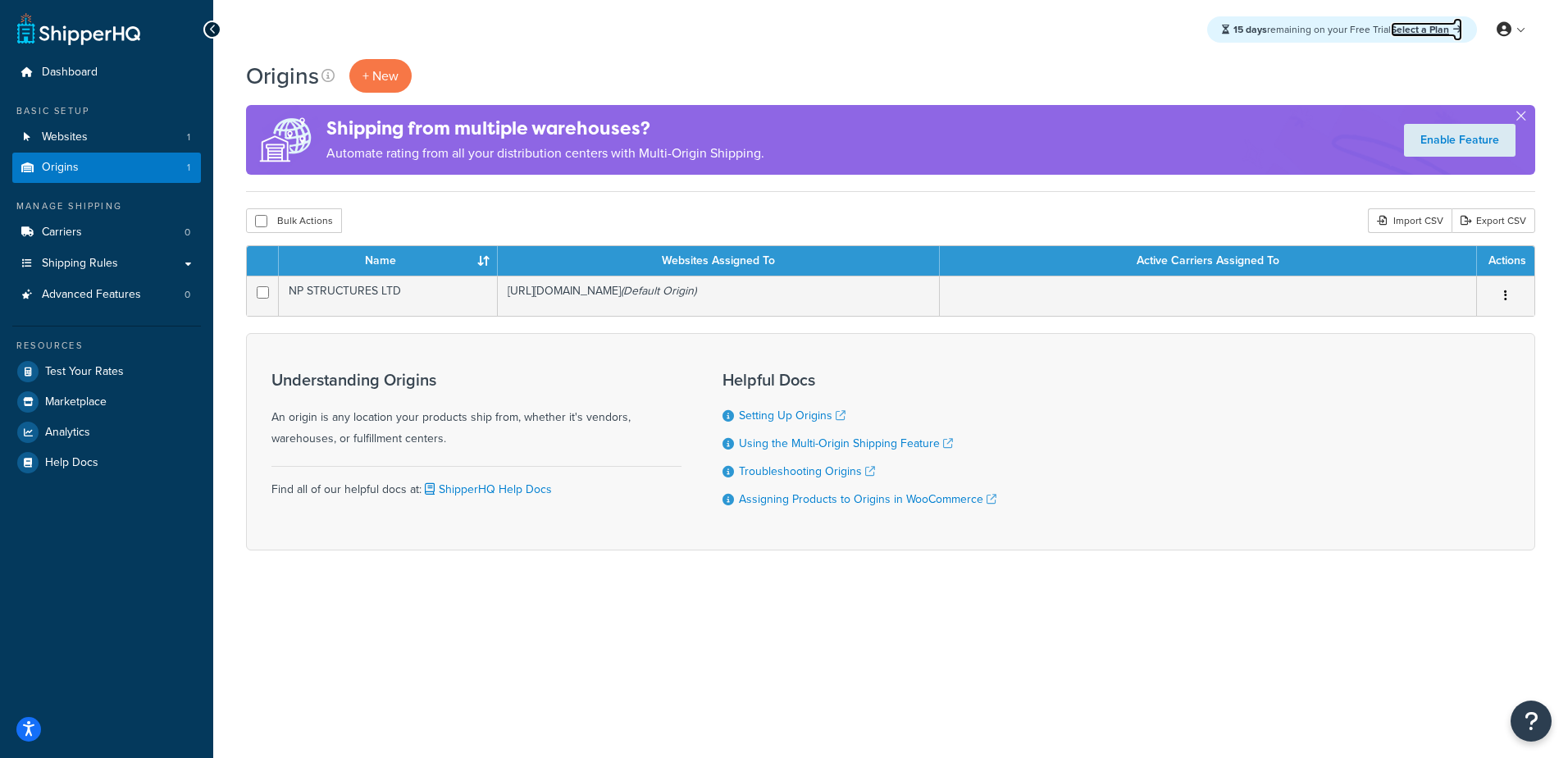
click at [1418, 26] on link "Select a Plan" at bounding box center [1426, 29] width 71 height 14
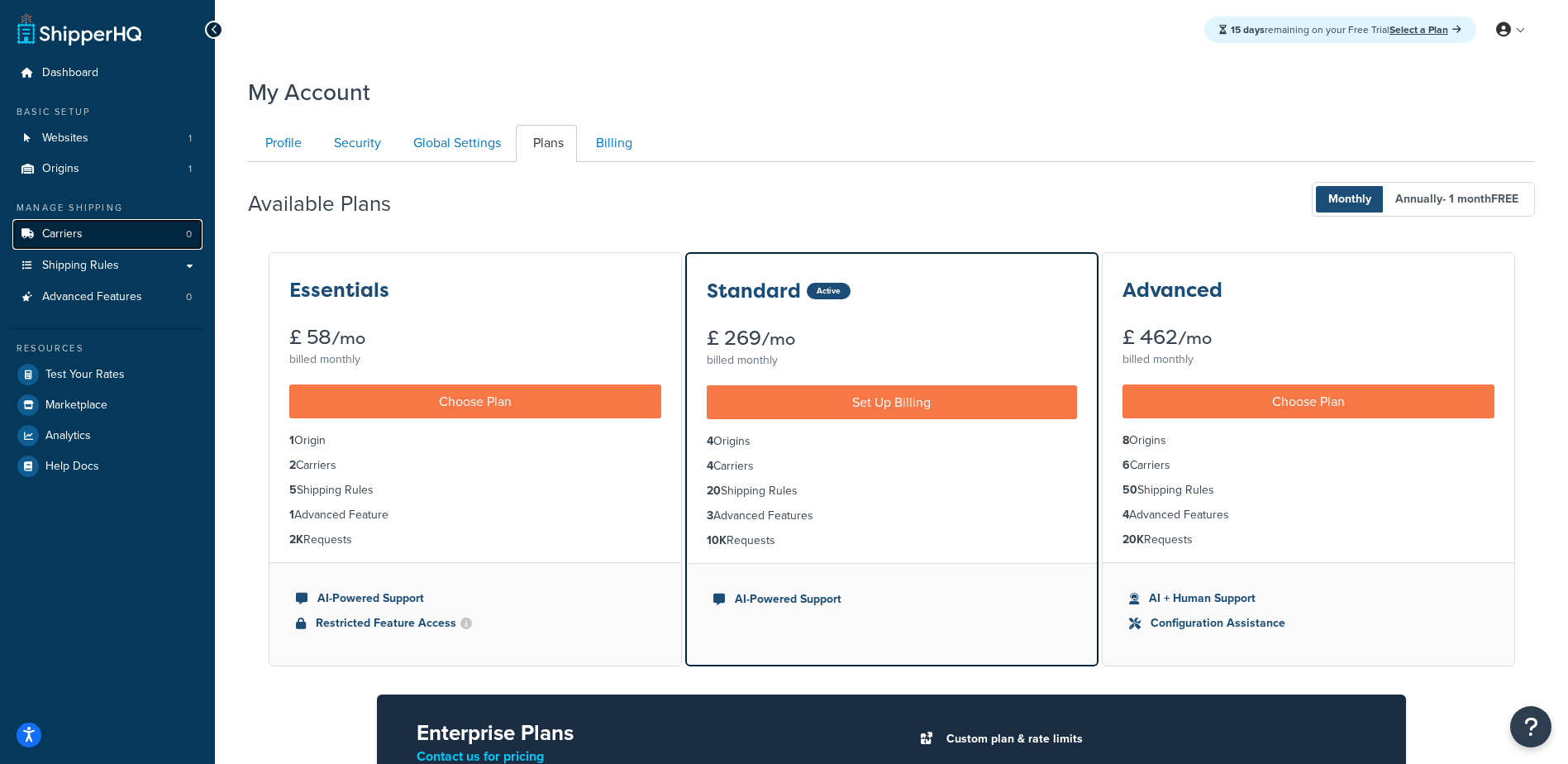
click at [72, 231] on span "Carriers" at bounding box center [62, 234] width 40 height 14
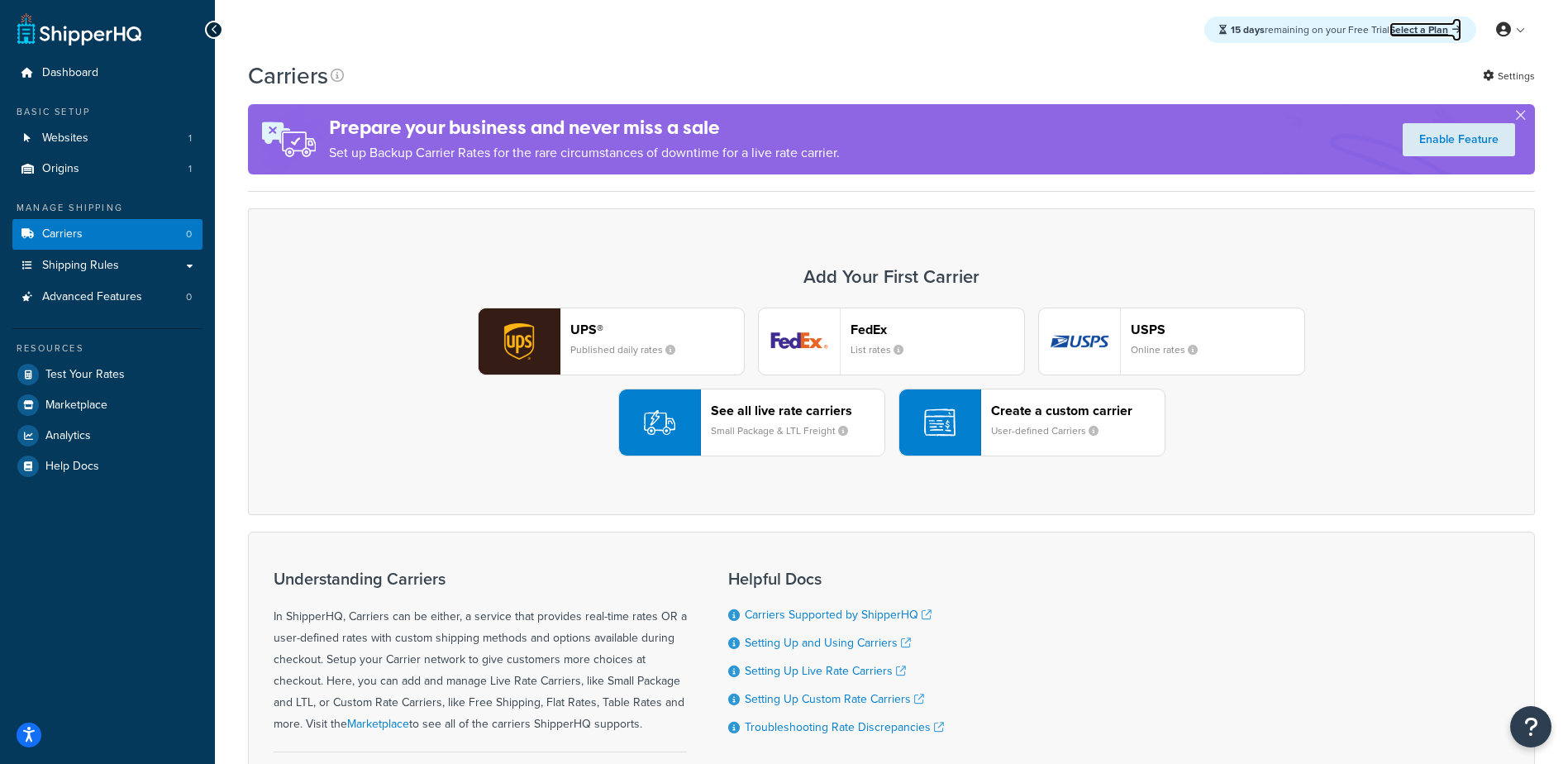
click at [1415, 30] on link "Select a Plan" at bounding box center [1425, 29] width 72 height 15
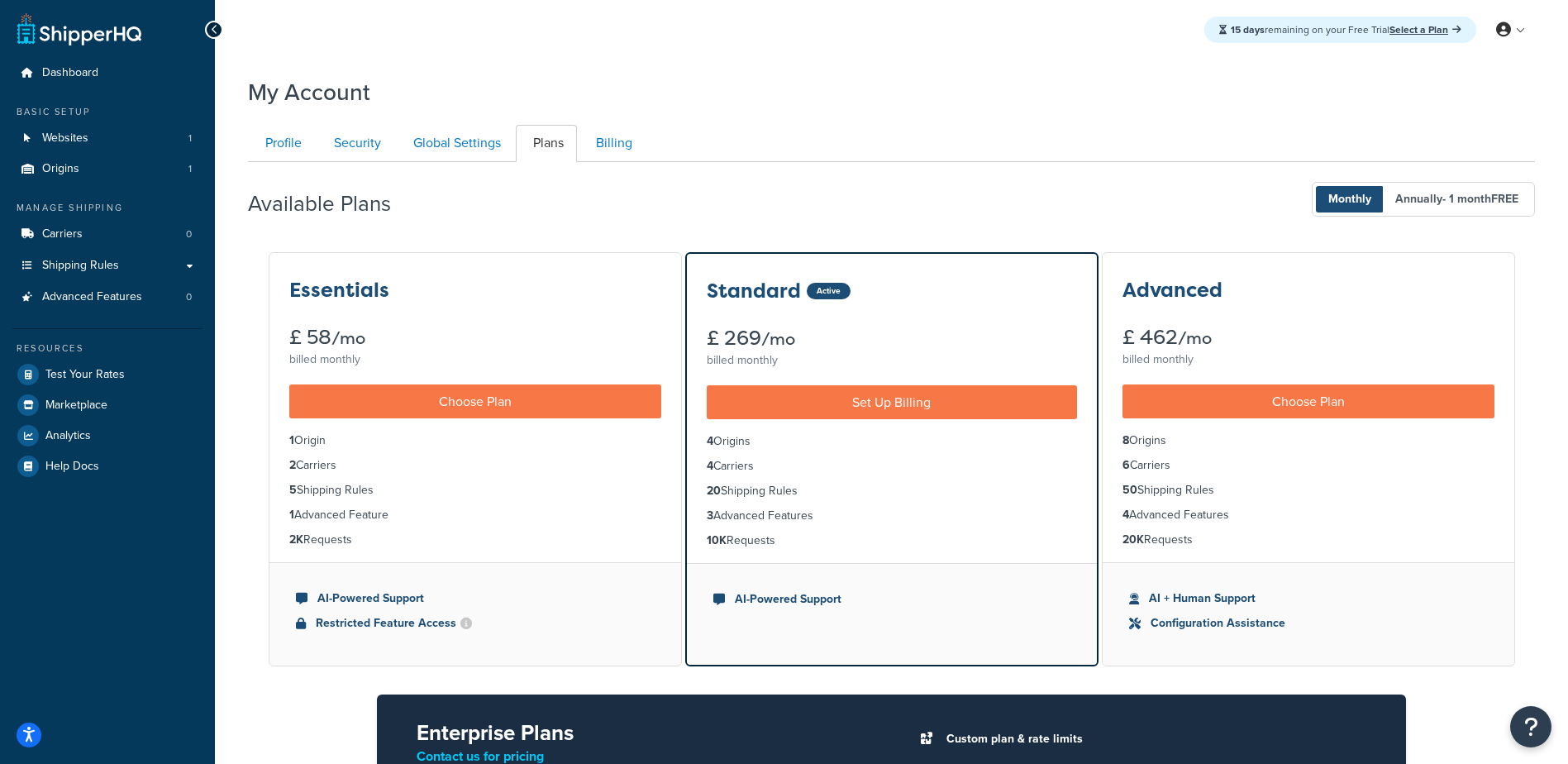
click at [355, 304] on div "Essentials £ 58 /mo billed monthly" at bounding box center [475, 312] width 412 height 118
click at [536, 295] on div "Essentials" at bounding box center [475, 290] width 372 height 21
click at [478, 140] on link "Global Settings" at bounding box center [455, 144] width 118 height 38
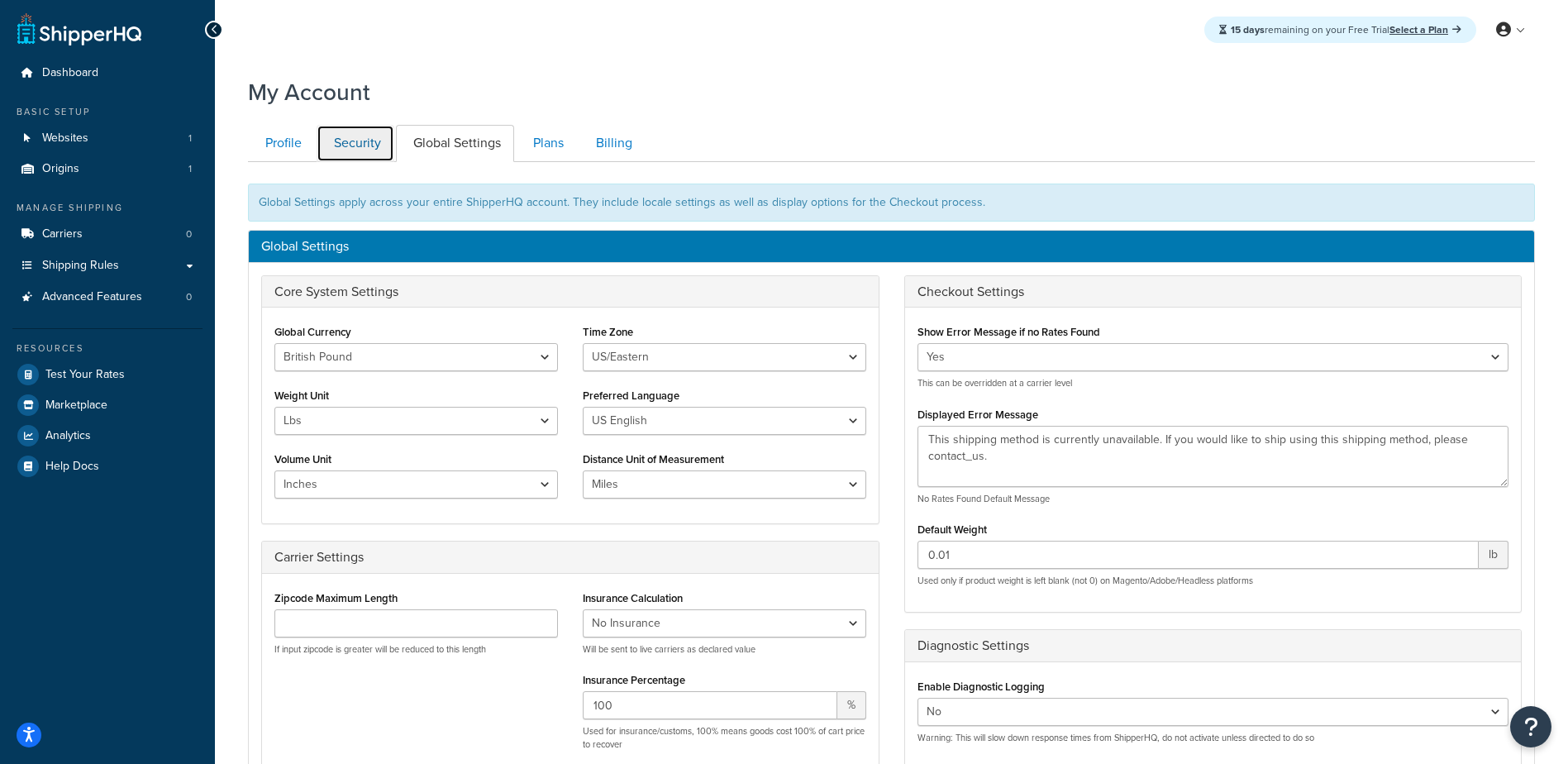
click at [364, 143] on link "Security" at bounding box center [355, 144] width 78 height 38
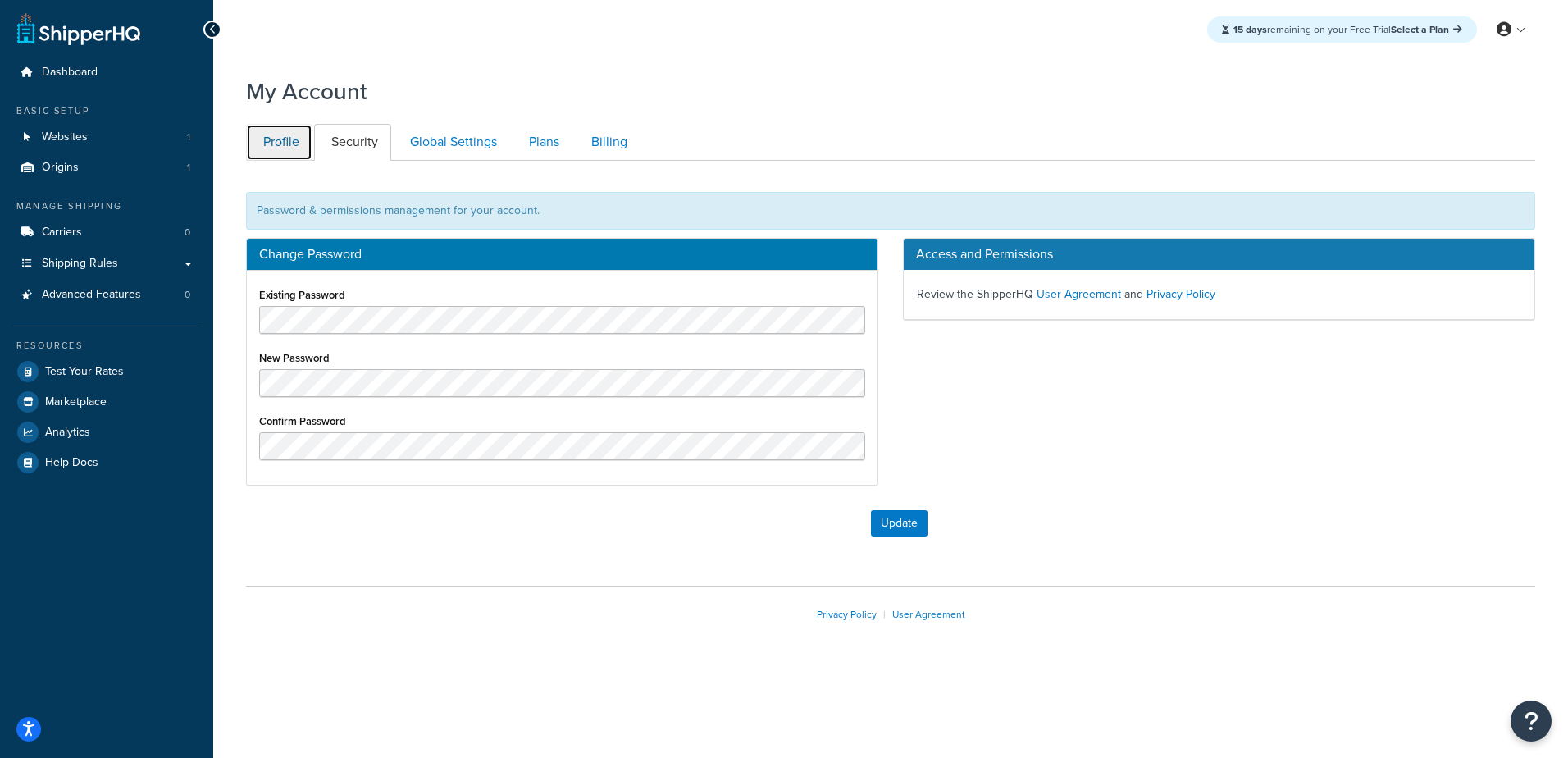
click at [279, 146] on link "Profile" at bounding box center [279, 142] width 66 height 37
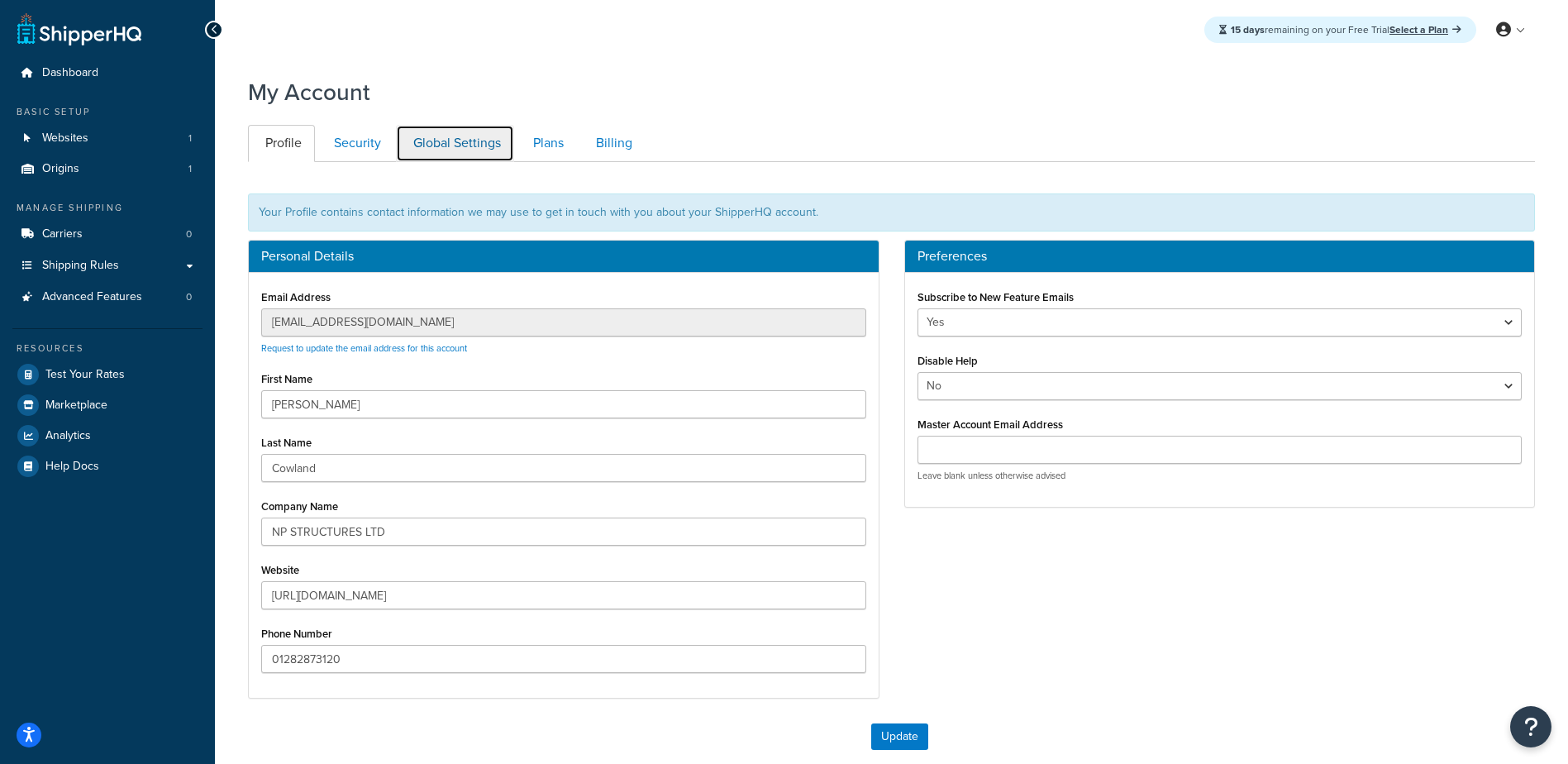
click at [456, 144] on link "Global Settings" at bounding box center [455, 144] width 118 height 38
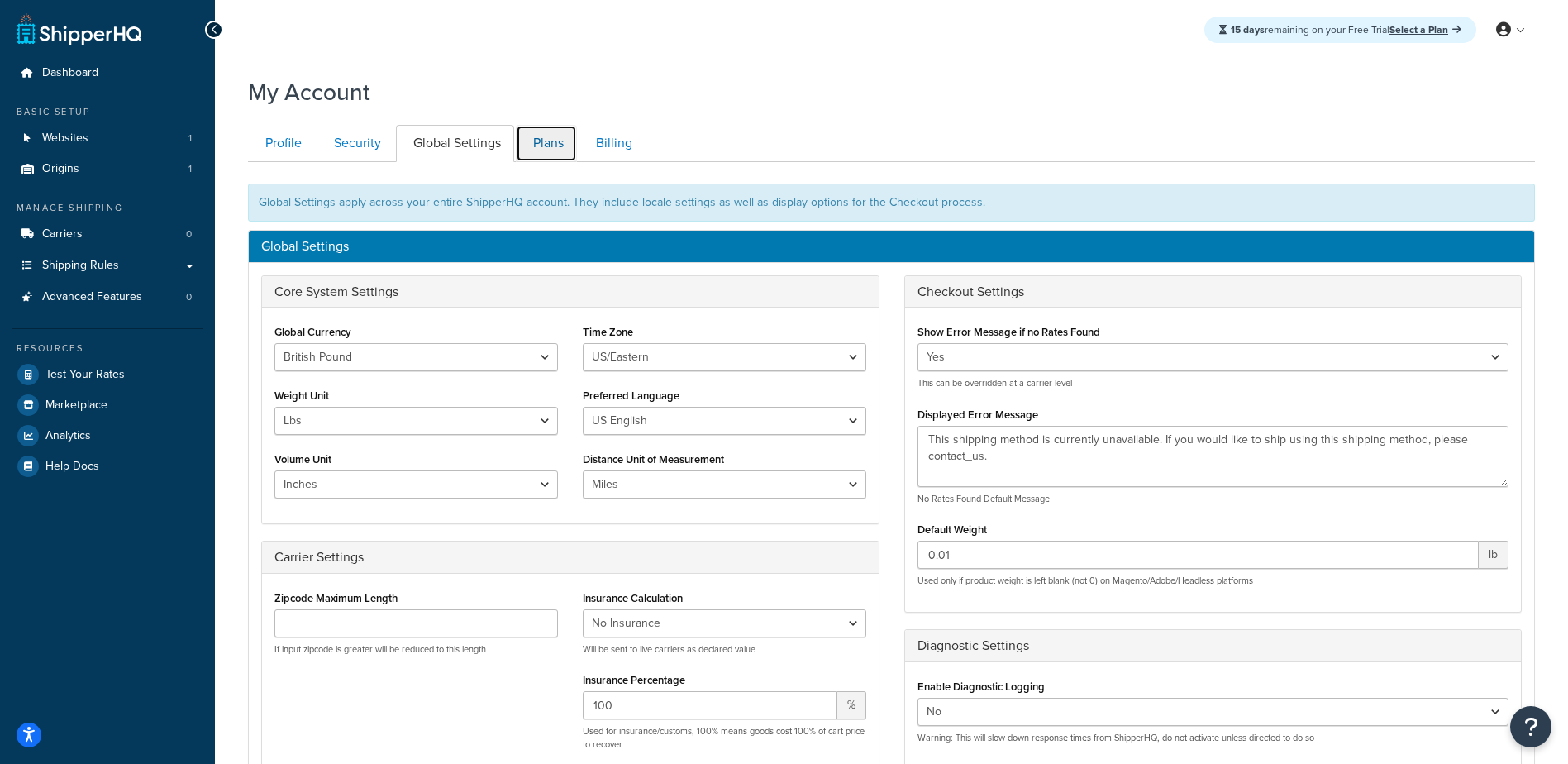
click at [561, 150] on link "Plans" at bounding box center [547, 144] width 62 height 38
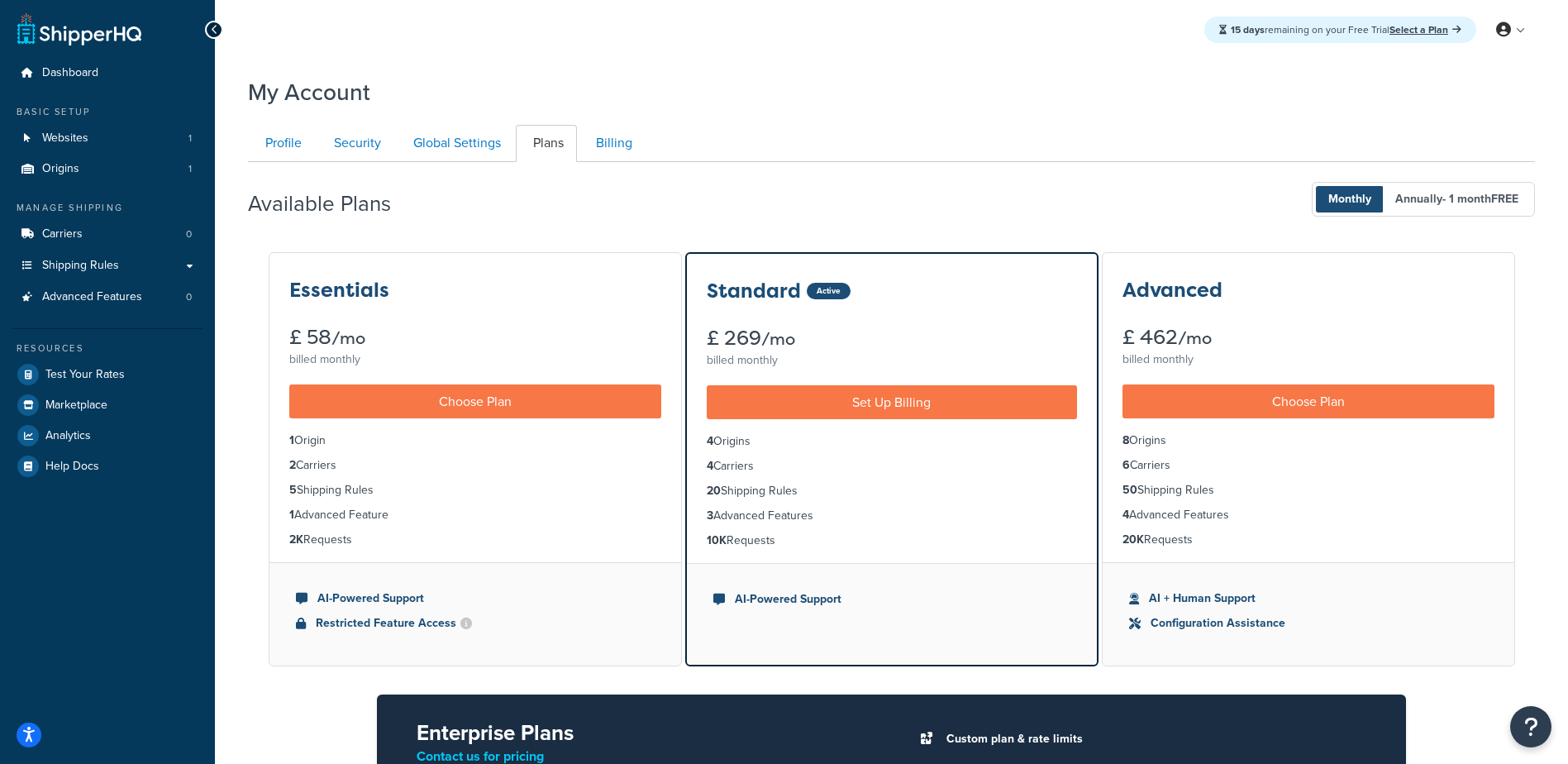
scroll to position [162, 0]
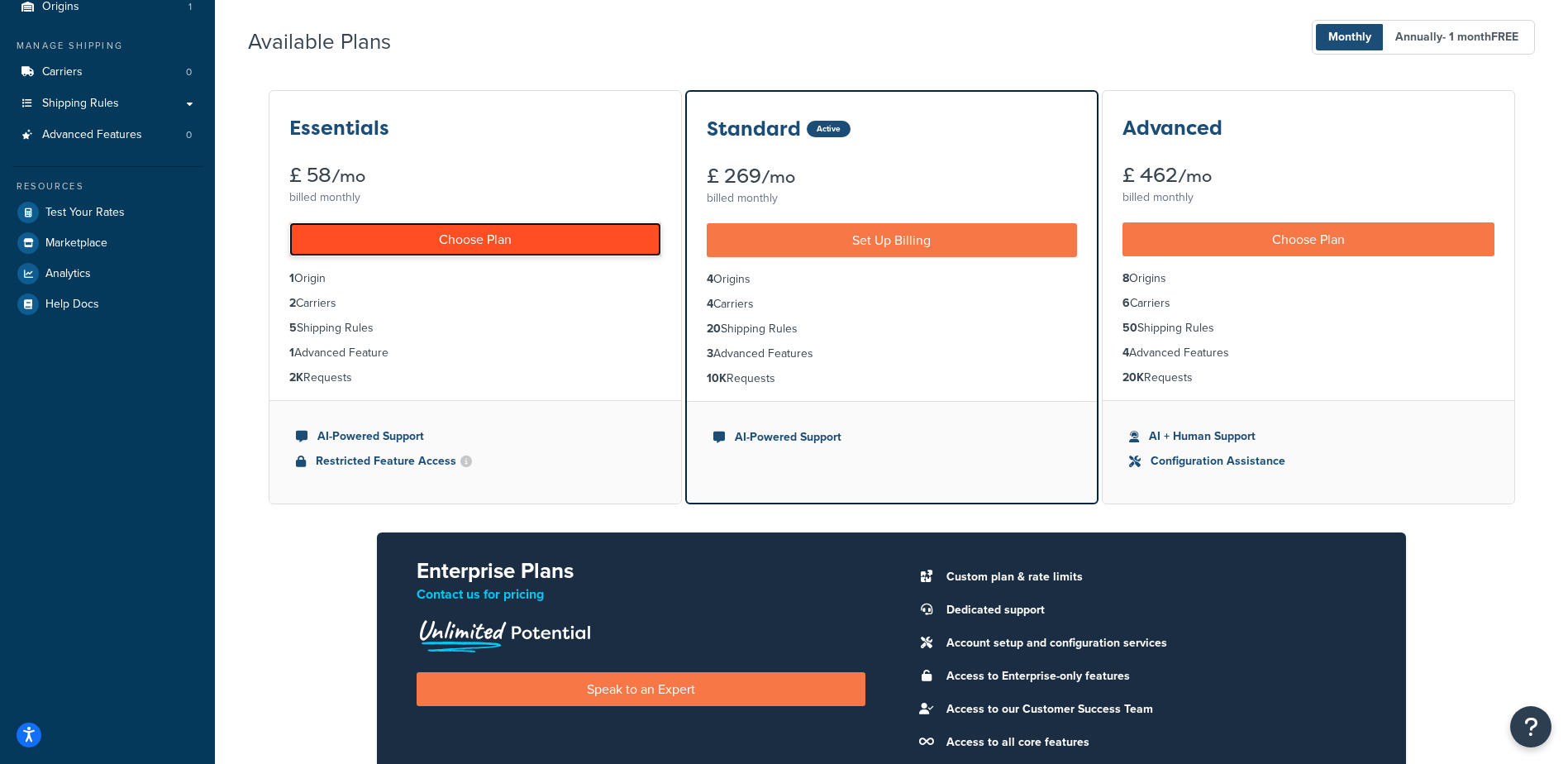
click at [491, 240] on link "Choose Plan" at bounding box center [475, 239] width 372 height 34
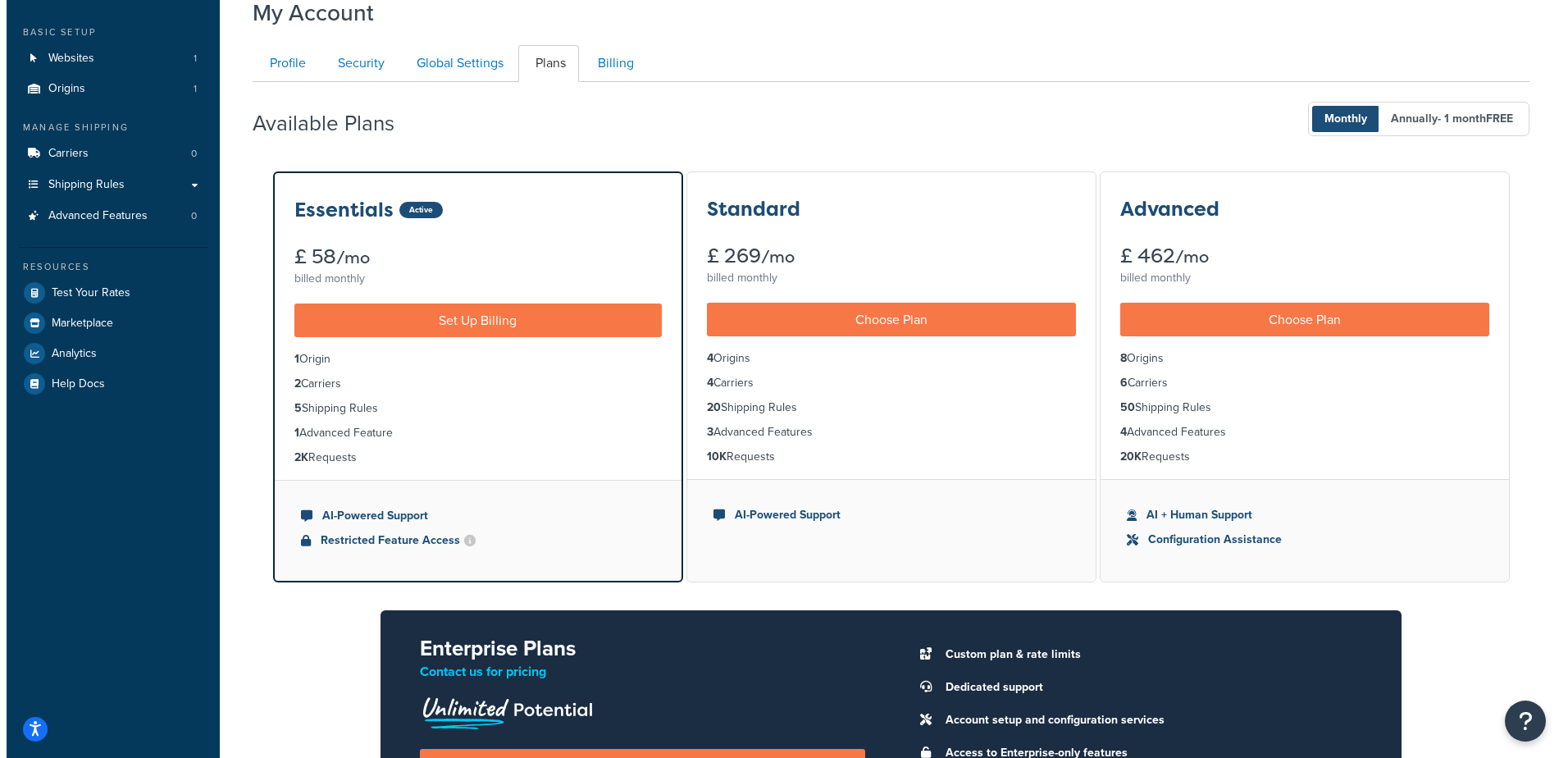
scroll to position [0, 0]
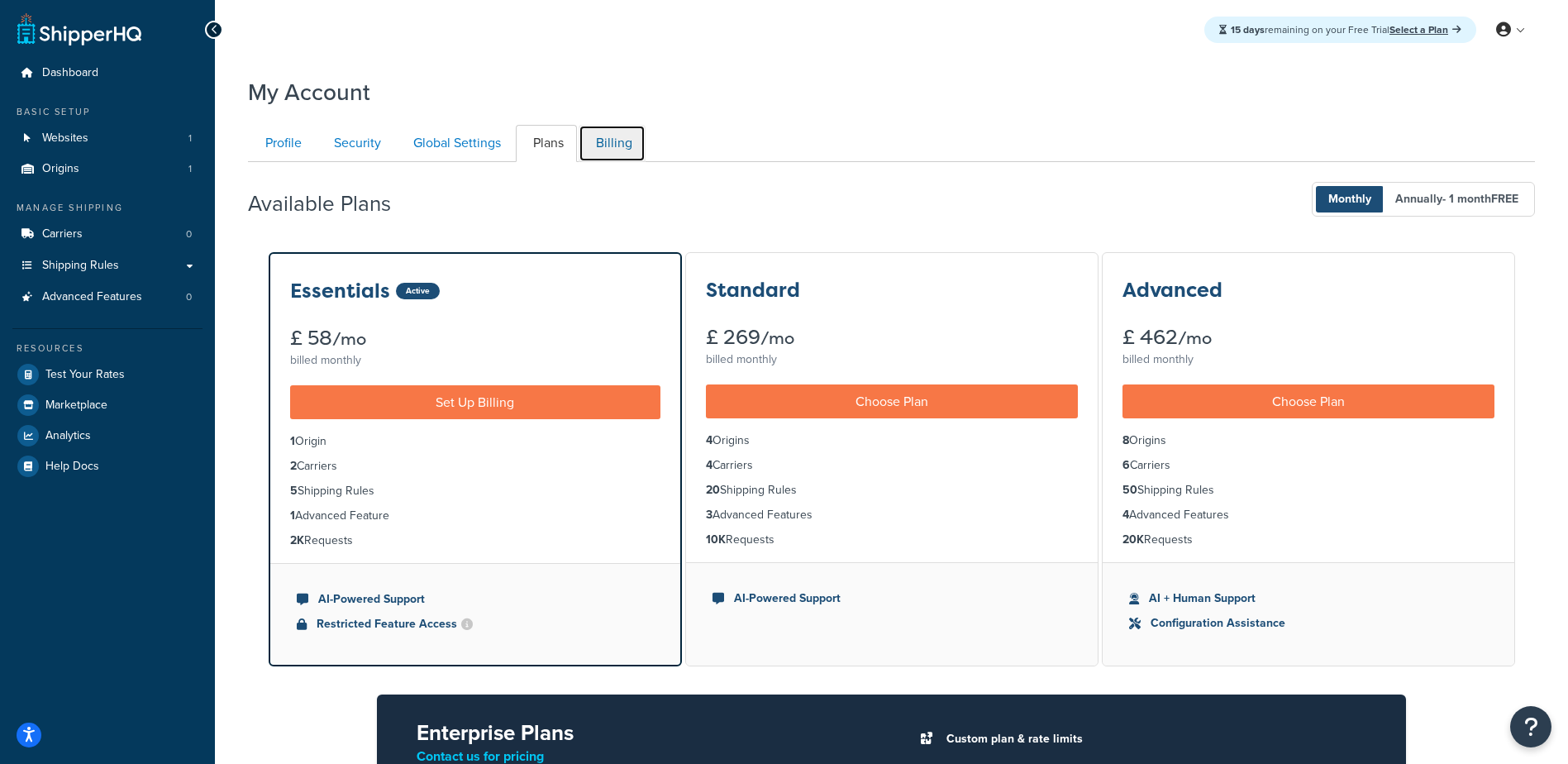
click at [582, 137] on link "Billing" at bounding box center [612, 144] width 67 height 38
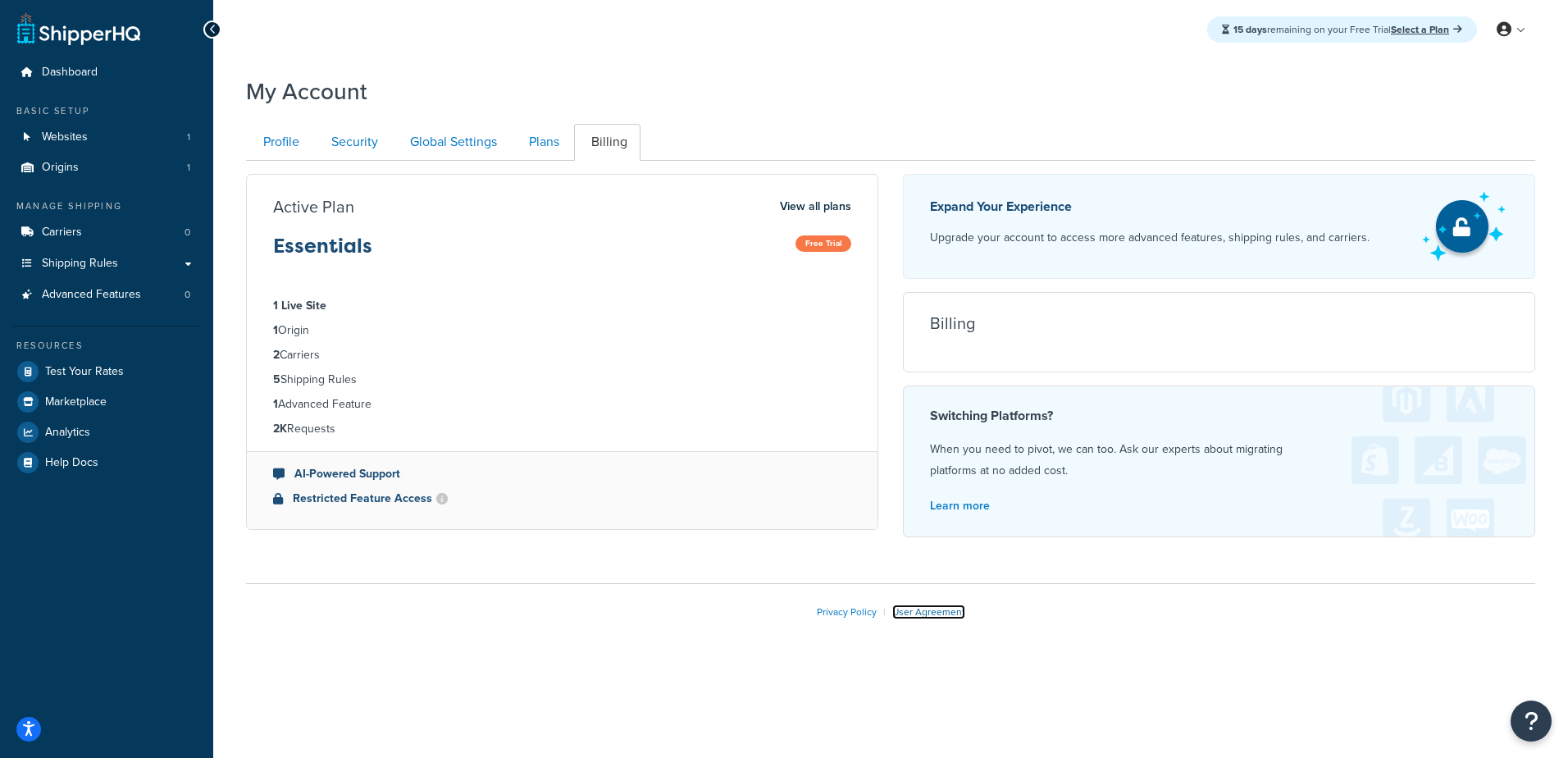
click at [905, 612] on link "User Agreement" at bounding box center [929, 611] width 73 height 14
click at [59, 466] on span "Help Docs" at bounding box center [71, 463] width 53 height 14
click at [1027, 348] on div "Billing Unfortunately, we were unable to load the billing information. Please c…" at bounding box center [1219, 332] width 632 height 81
click at [1222, 31] on icon at bounding box center [1226, 30] width 8 height 10
click at [1506, 27] on icon at bounding box center [1504, 29] width 14 height 14
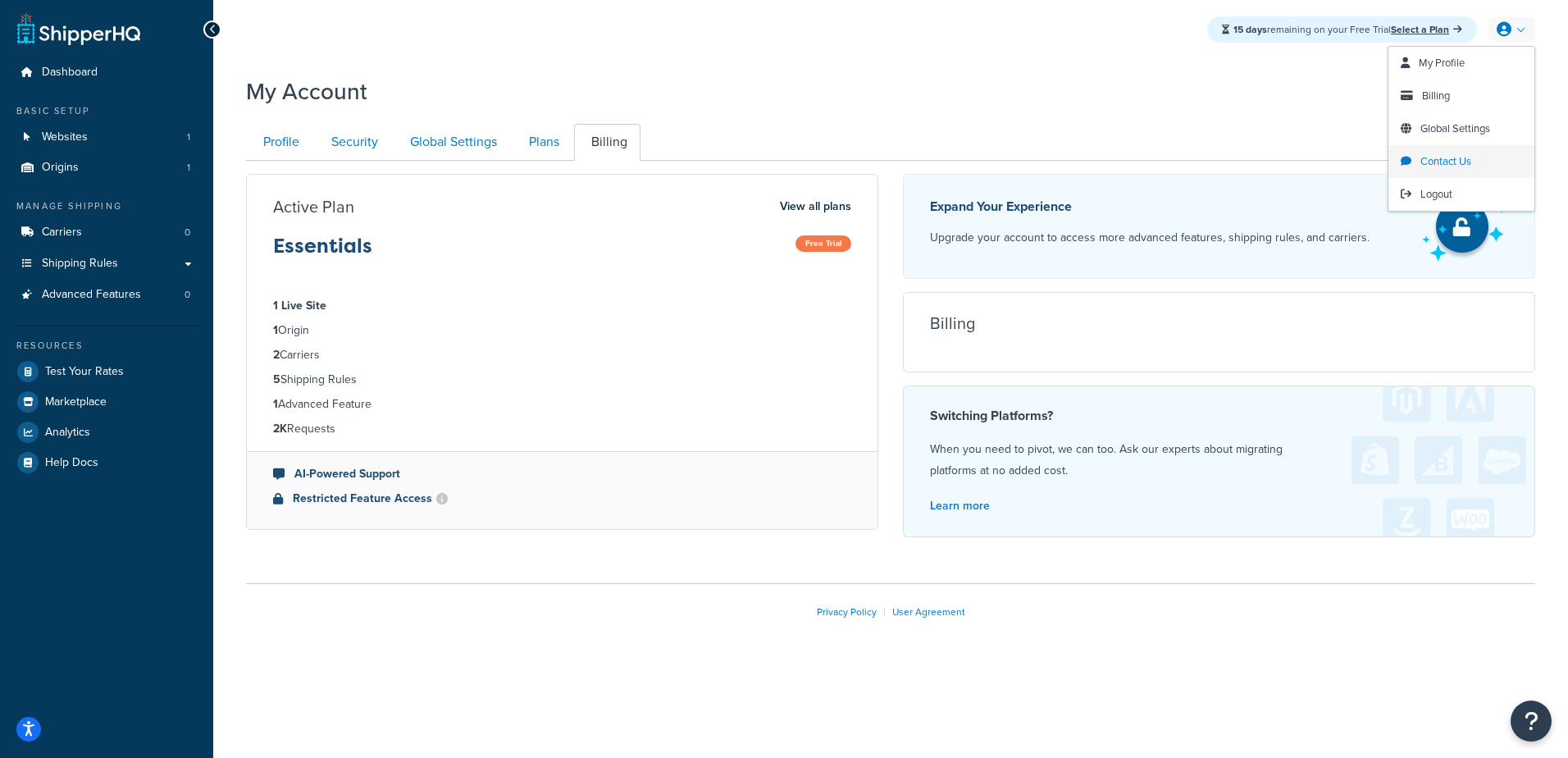
click at [1438, 163] on span "Contact Us" at bounding box center [1446, 161] width 51 height 15
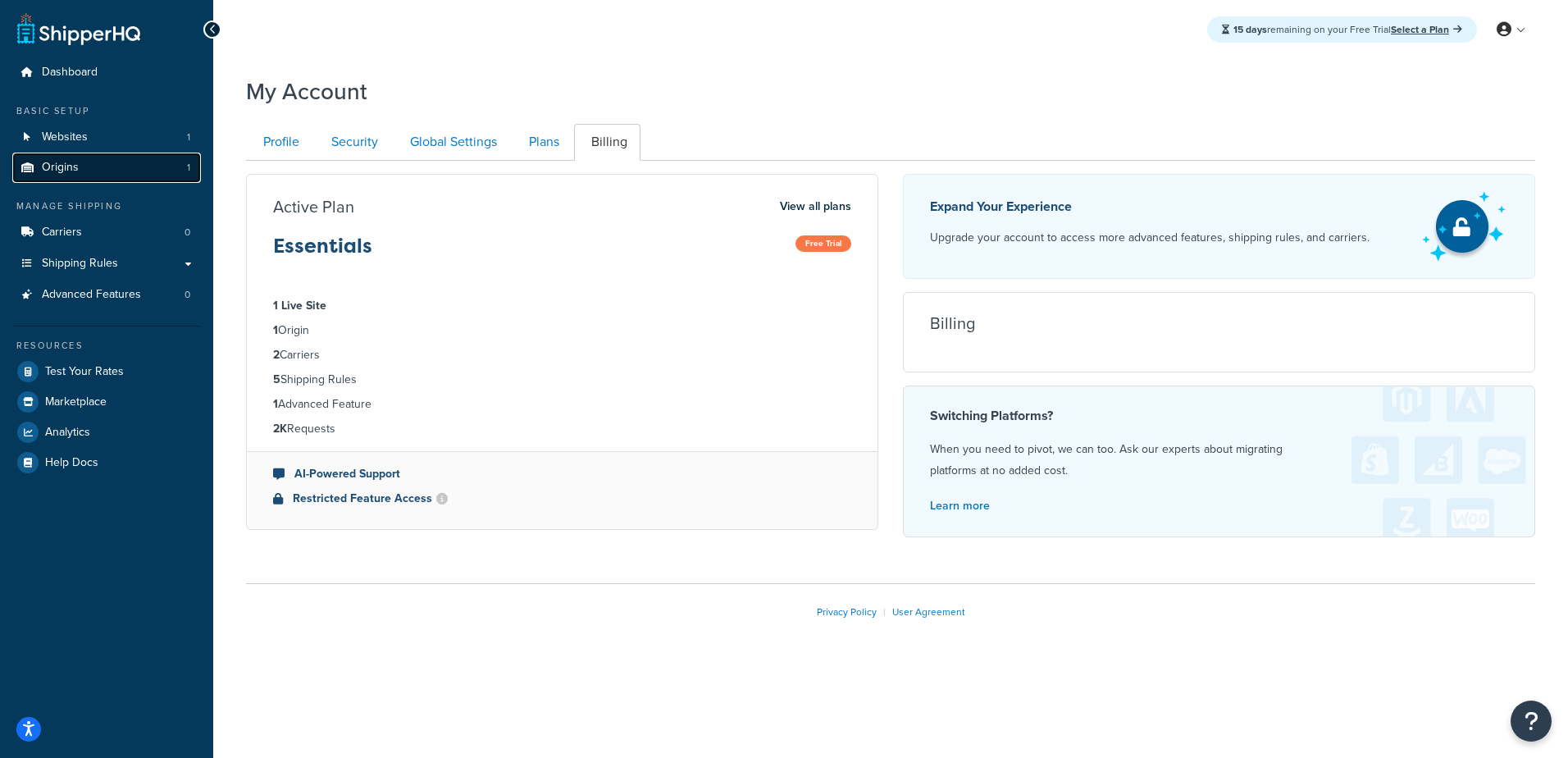
click at [78, 164] on link "Origins 1" at bounding box center [107, 168] width 189 height 31
click at [75, 138] on span "Websites" at bounding box center [64, 137] width 46 height 14
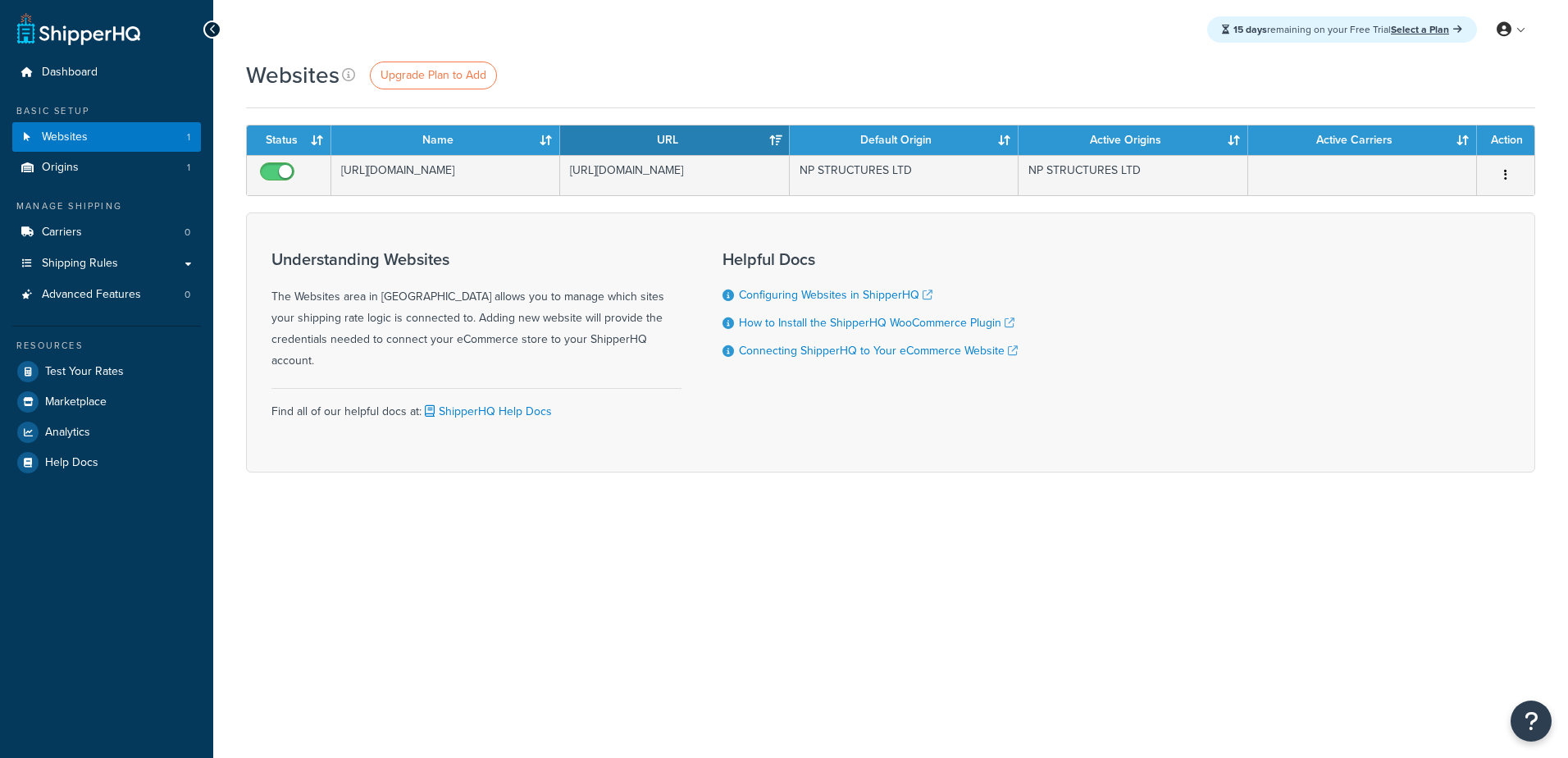
click at [87, 240] on link "Carriers 0" at bounding box center [107, 232] width 189 height 31
